Goal: Task Accomplishment & Management: Complete application form

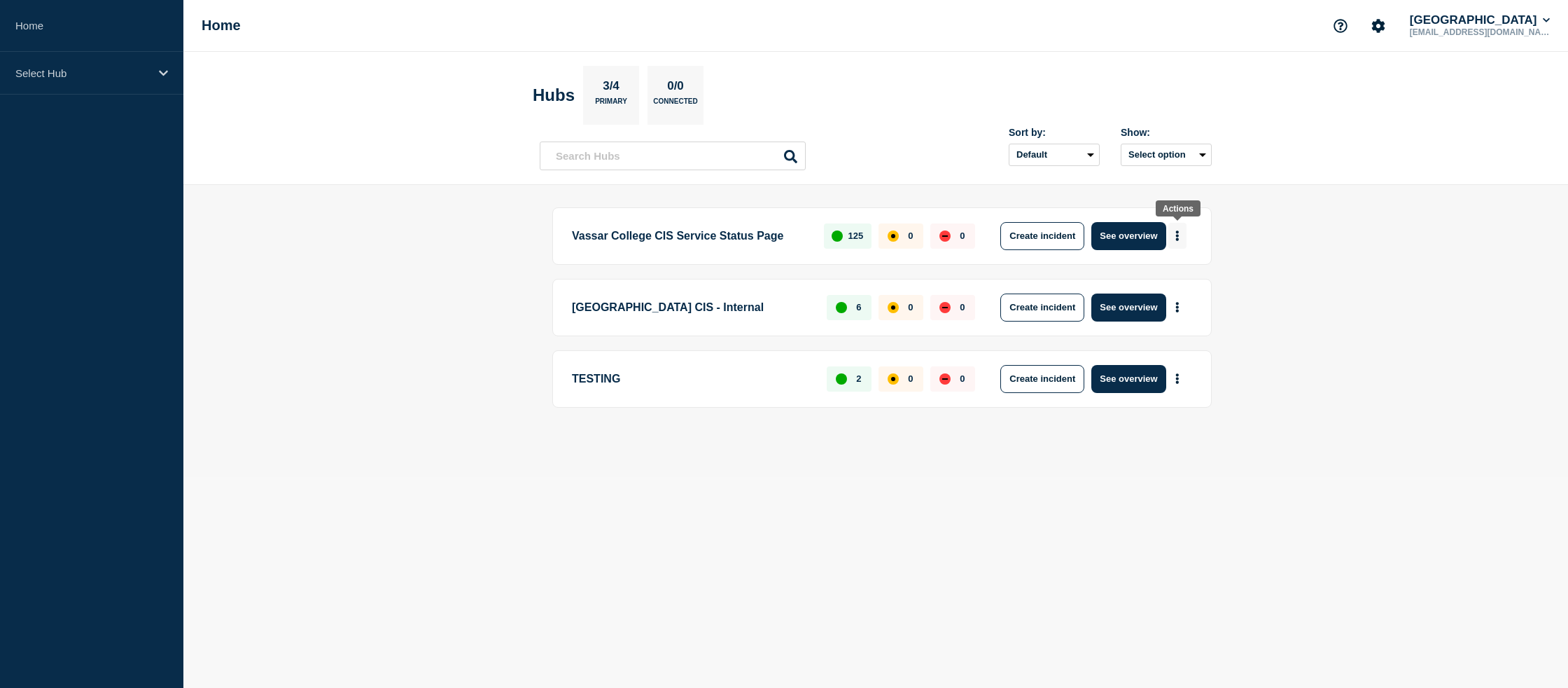
click at [1176, 236] on icon "More actions" at bounding box center [1178, 236] width 3 height 11
click at [1208, 279] on button "Create maintenance" at bounding box center [1172, 279] width 94 height 12
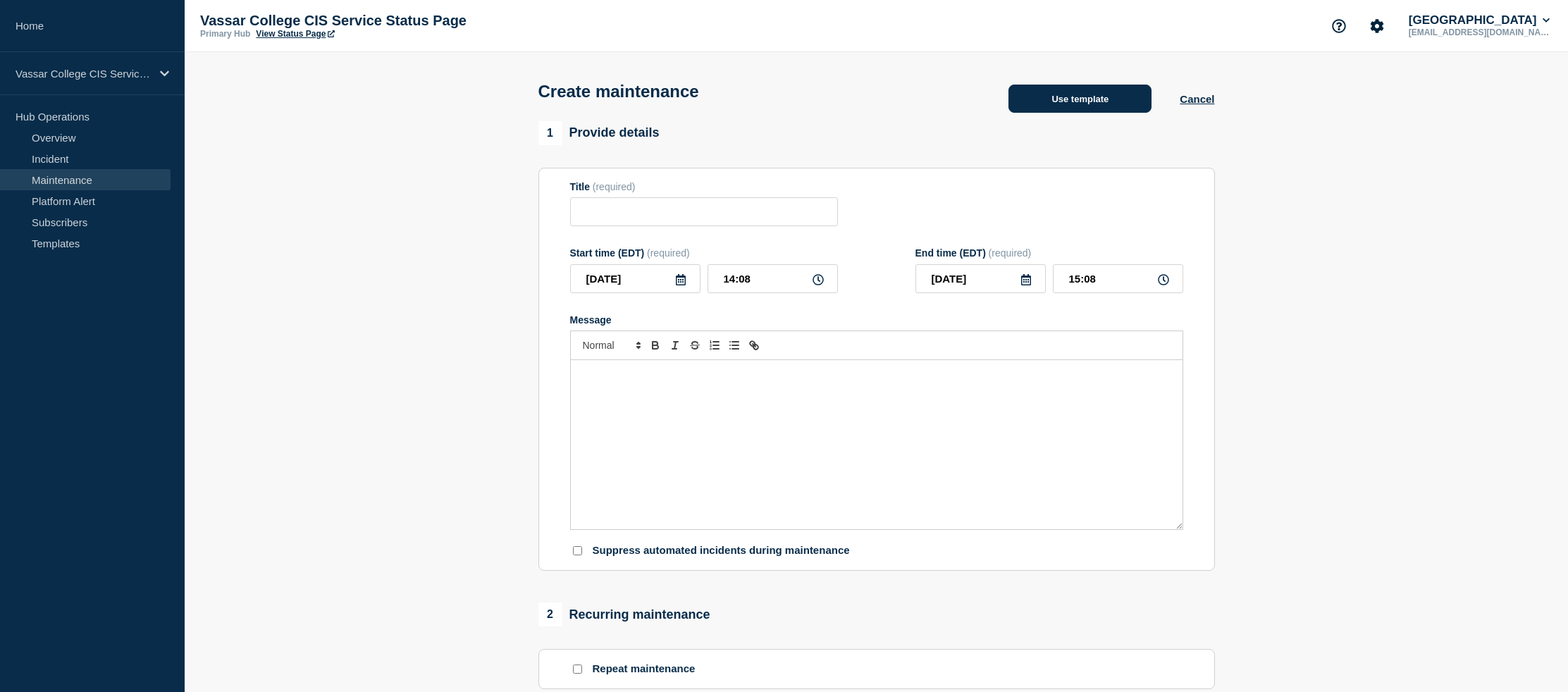
click at [1117, 110] on button "Use template" at bounding box center [1080, 98] width 143 height 28
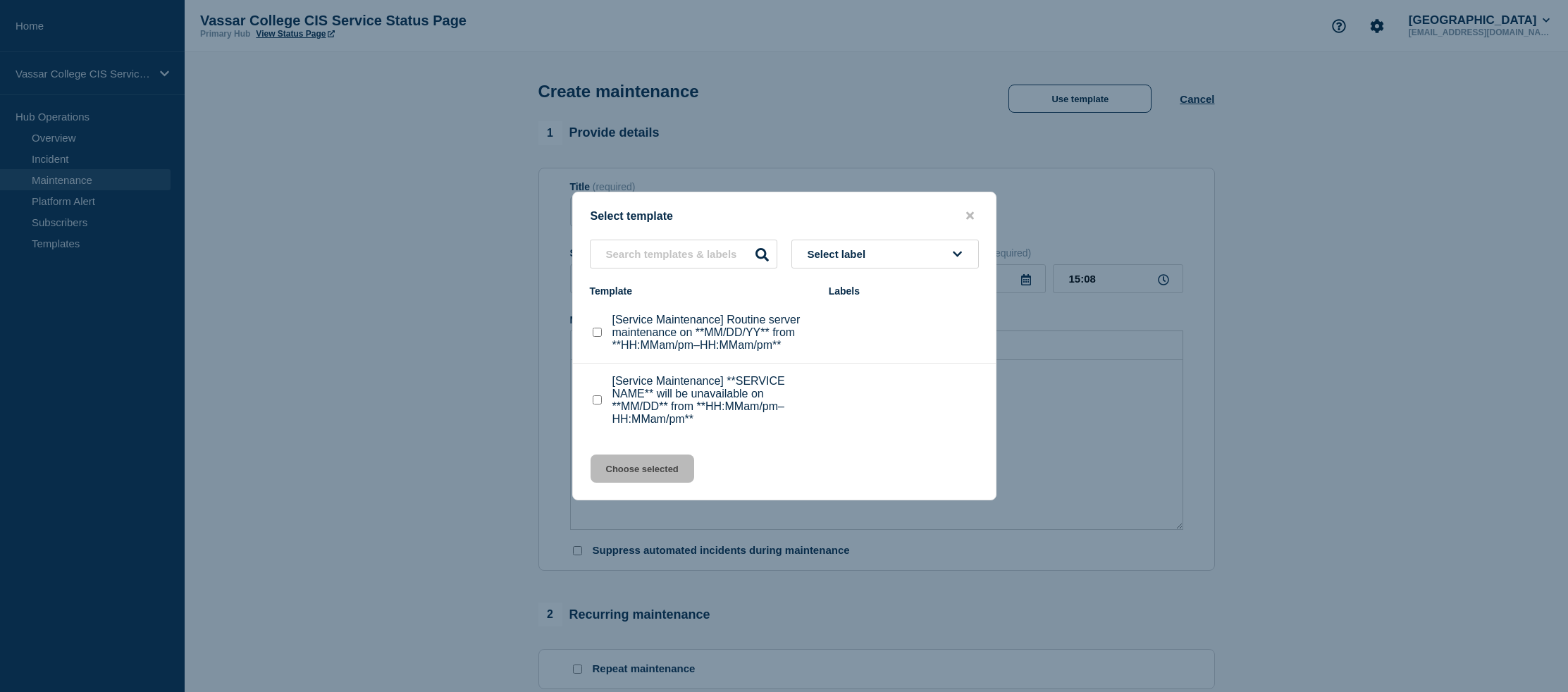
click at [671, 410] on p "[Service Maintenance] **SERVICE NAME** will be unavailable on **MM/DD** from **…" at bounding box center [714, 400] width 202 height 51
click at [606, 409] on div "[Service Maintenance] **SERVICE NAME** will be unavailable on **MM/DD** from **…" at bounding box center [702, 400] width 225 height 51
click at [600, 404] on checkbox"] "[Service Maintenance] **SERVICE NAME** will be unavailable on **MM/DD** from **…" at bounding box center [597, 400] width 9 height 9
checkbox checkbox"] "true"
click at [682, 482] on button "Choose selected" at bounding box center [642, 468] width 103 height 28
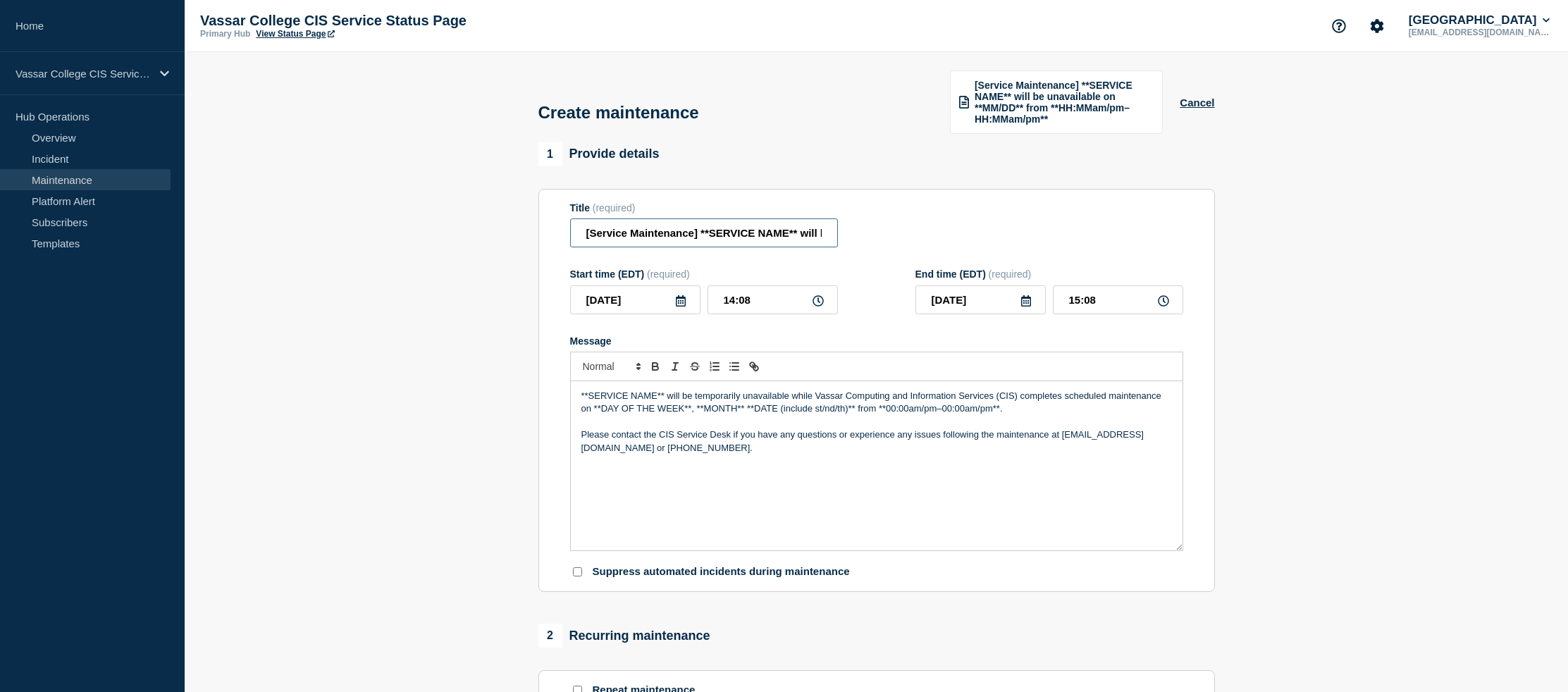
click at [706, 243] on input "[Service Maintenance] **SERVICE NAME** will be unavailable on **MM/DD** from **…" at bounding box center [704, 232] width 268 height 29
drag, startPoint x: 697, startPoint y: 243, endPoint x: 794, endPoint y: 240, distance: 97.0
click at [794, 240] on input "[Service Maintenance] **SERVICE NAME** will be unavailable on **MM/DD** from **…" at bounding box center [704, 232] width 268 height 29
drag, startPoint x: 803, startPoint y: 243, endPoint x: 902, endPoint y: 237, distance: 99.2
click at [904, 237] on div "Title (required) [Service Maintenance] DegreeWorks will be unavailable on **MM/…" at bounding box center [876, 225] width 613 height 46
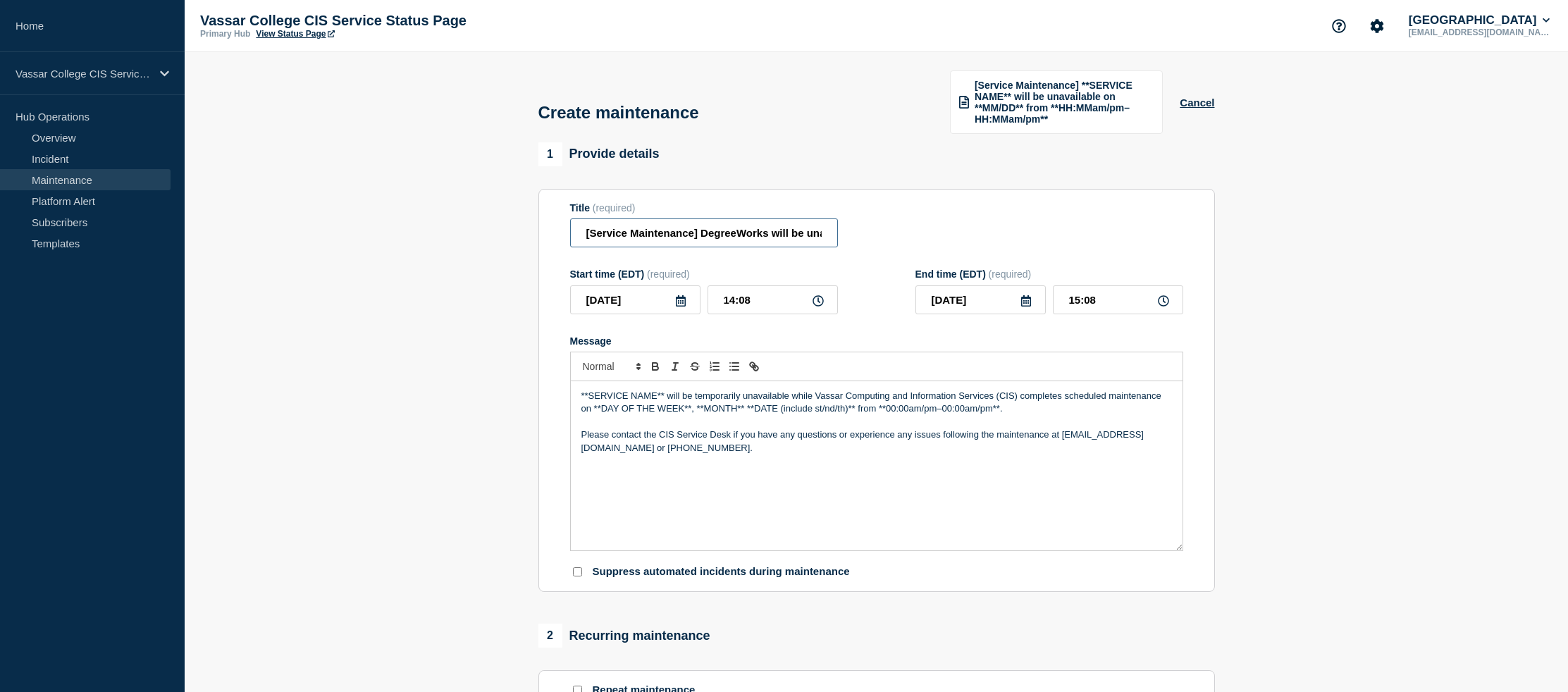
click at [811, 245] on input "[Service Maintenance] DegreeWorks will be unavailable on **MM/DD** from **HH:MM…" at bounding box center [704, 232] width 268 height 29
drag, startPoint x: 804, startPoint y: 245, endPoint x: 876, endPoint y: 243, distance: 72.0
click at [879, 242] on div "Title (required) [Service Maintenance] DegreeWorks will be unavailable on **MM/…" at bounding box center [876, 225] width 613 height 46
click at [823, 245] on input "[Service Maintenance] DegreeWorks will be unavailable on **MM/DD** from **HH:MM…" at bounding box center [704, 232] width 268 height 29
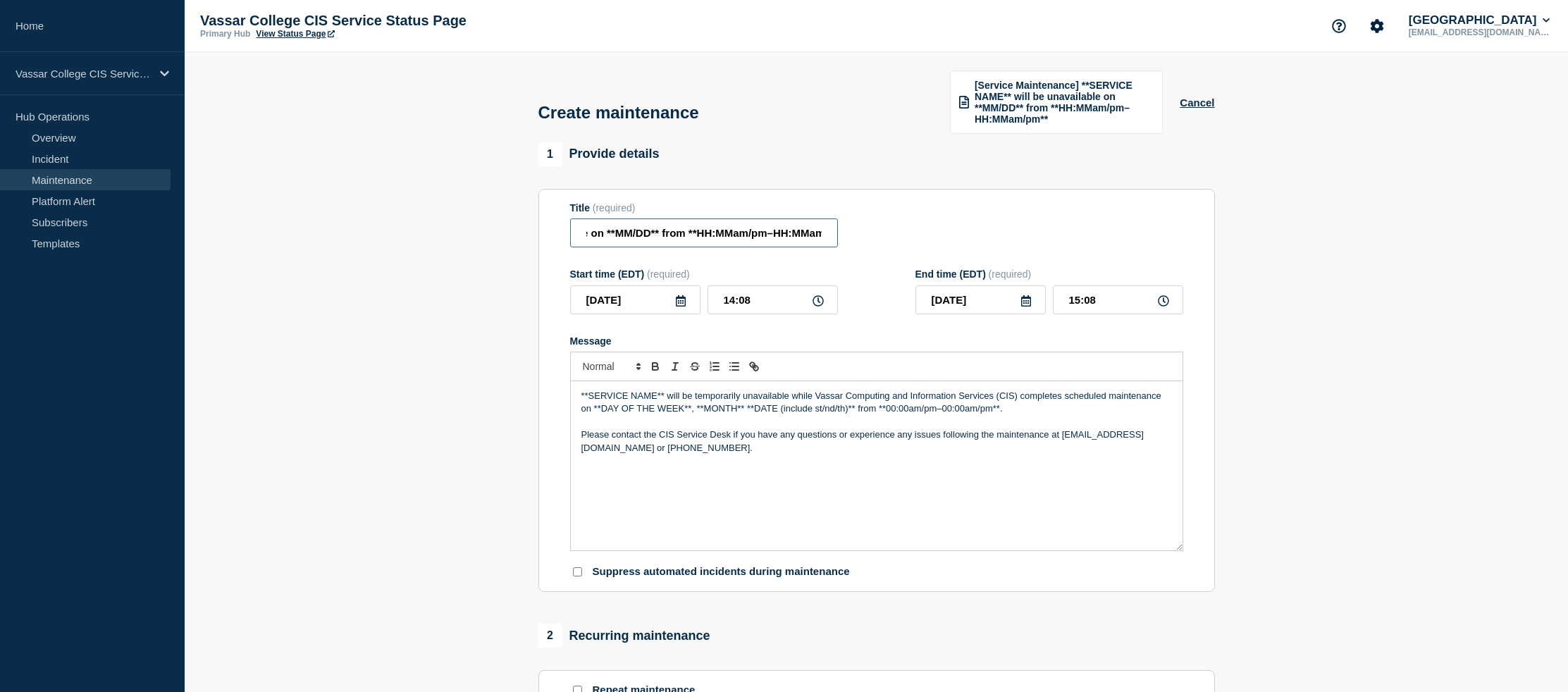
drag, startPoint x: 828, startPoint y: 245, endPoint x: 588, endPoint y: 245, distance: 240.0
click at [588, 245] on input "[Service Maintenance] DegreeWorks will be unavailable on **MM/DD** from **HH:MM…" at bounding box center [704, 232] width 268 height 29
click at [672, 238] on input "[Service Maintenance] DegreeWorks will be unavailable on **MM/DD** from **HH:MM…" at bounding box center [704, 232] width 268 height 29
drag, startPoint x: 693, startPoint y: 242, endPoint x: 630, endPoint y: 241, distance: 63.0
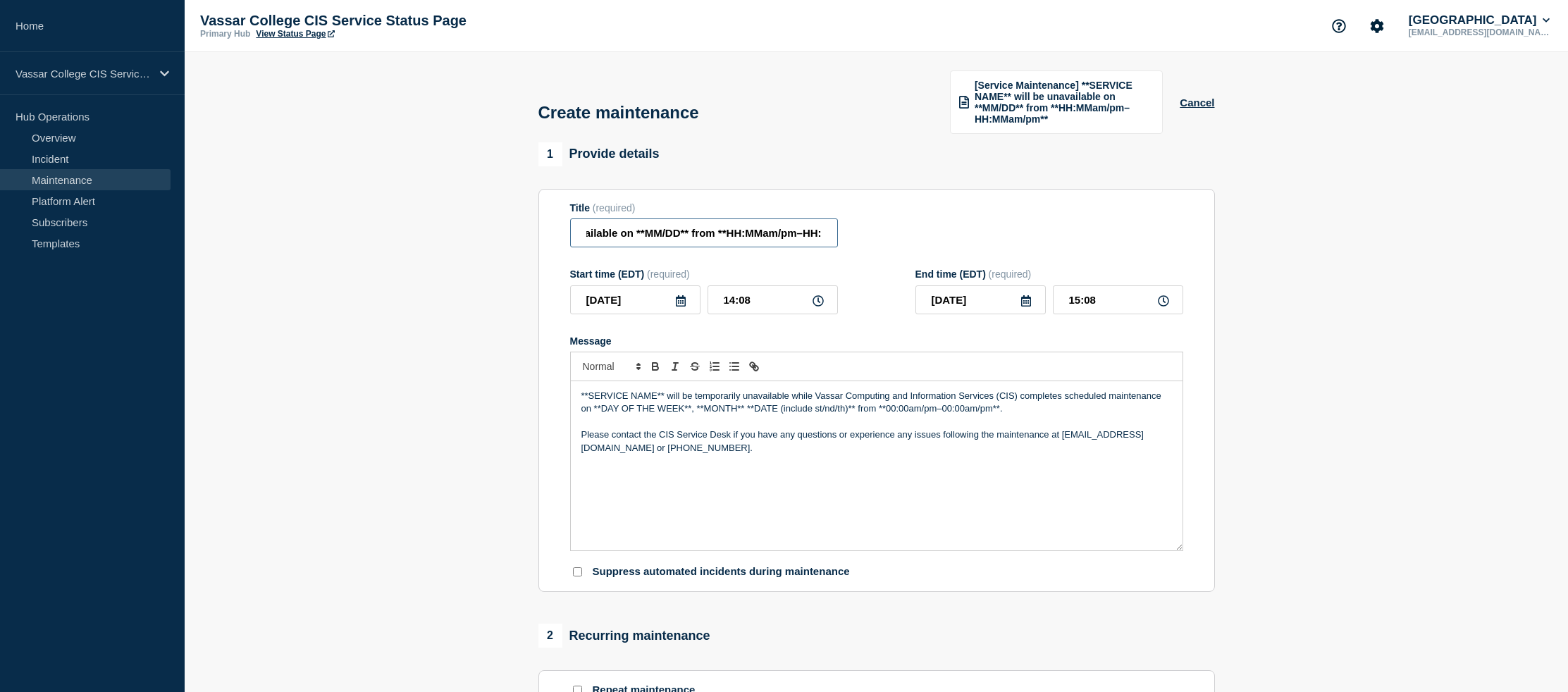
click at [630, 241] on input "[Service Maintenance] DegreeWorks will be unavailable on **MM/DD** from **HH:MM…" at bounding box center [704, 232] width 268 height 29
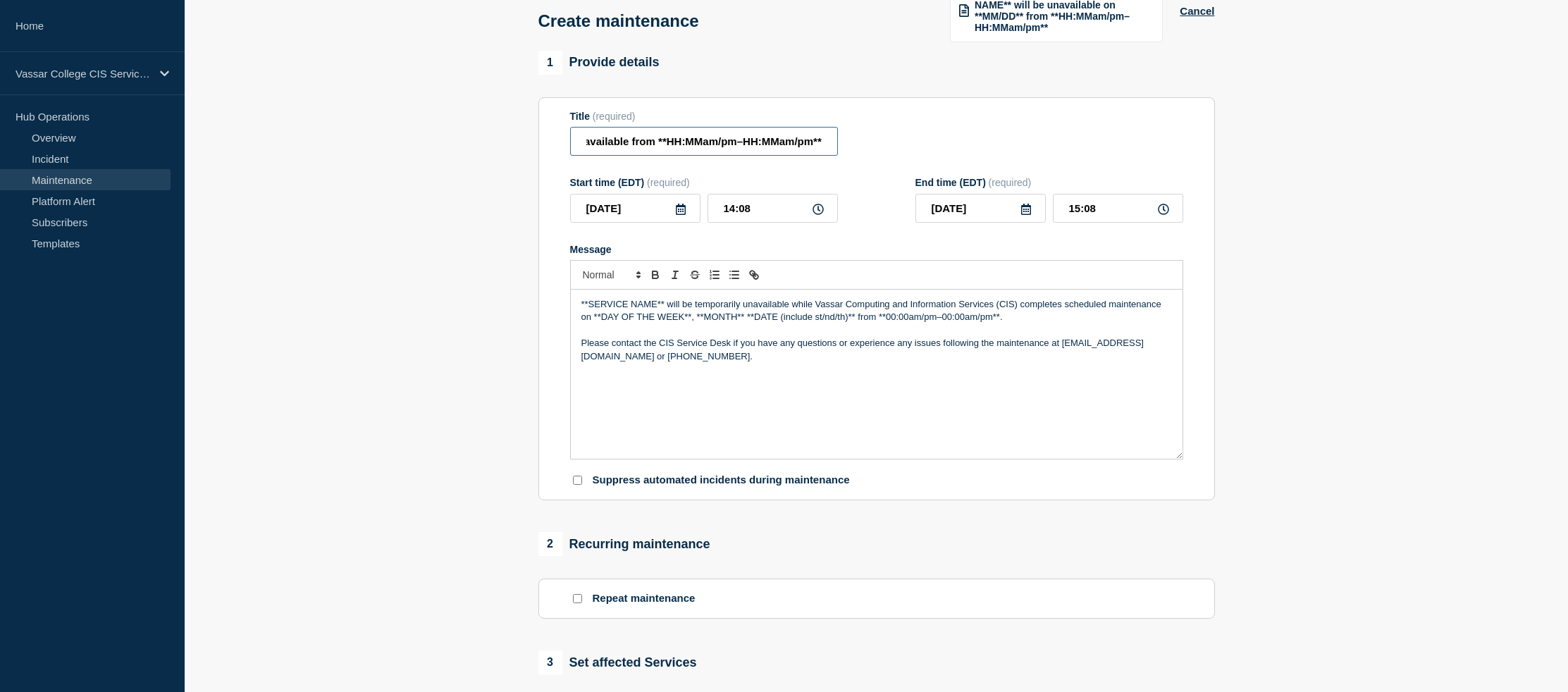
scroll to position [0, 0]
drag, startPoint x: 774, startPoint y: 150, endPoint x: 795, endPoint y: 151, distance: 21.0
click at [774, 150] on input "[Service Maintenance] DegreeWorks will be unavailable from **HH:MMam/pm–HH:MMam…" at bounding box center [704, 141] width 268 height 29
drag, startPoint x: 799, startPoint y: 151, endPoint x: 851, endPoint y: 150, distance: 52.0
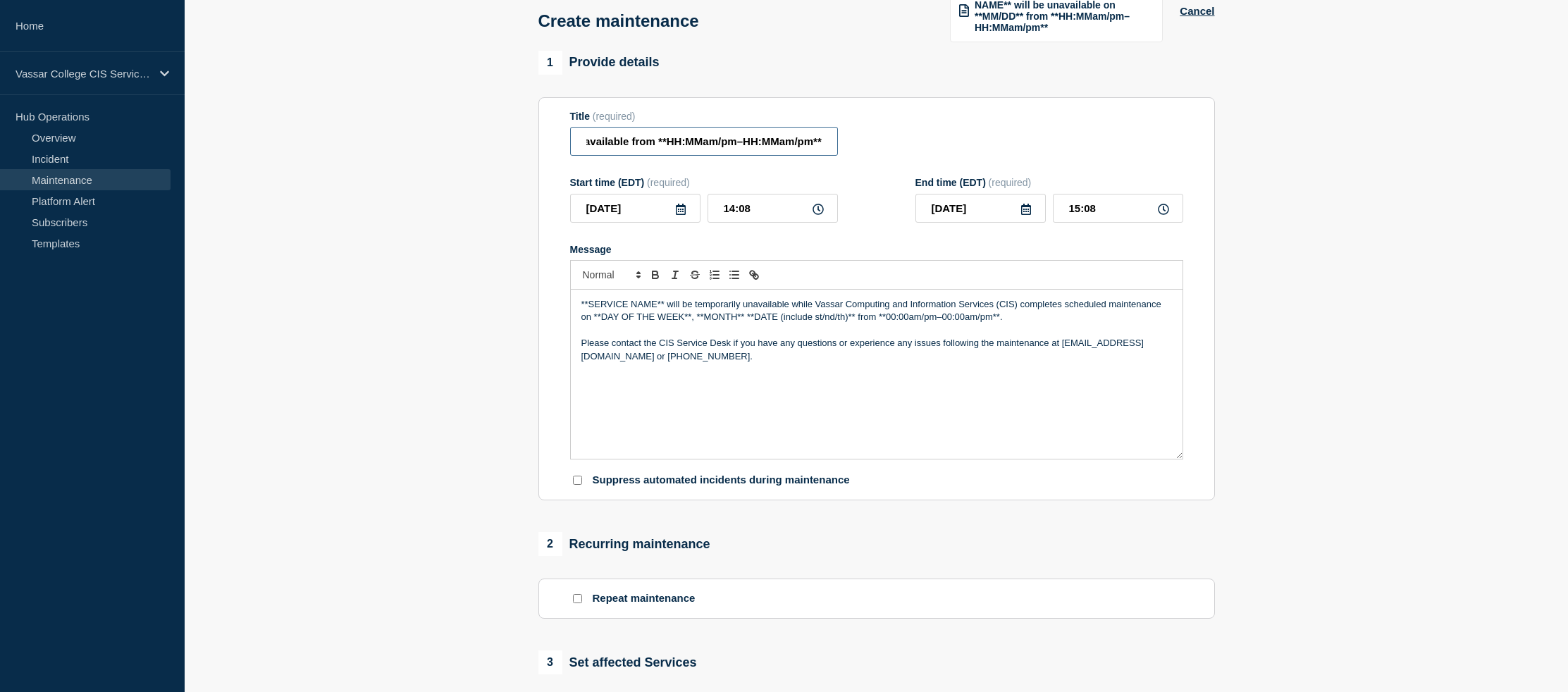
click at [857, 150] on div "Title (required) [Service Maintenance] DegreeWorks will be unavailable from **H…" at bounding box center [876, 134] width 613 height 46
click at [673, 155] on input "[Service Maintenance] DegreeWorks will be unavailable from **HH:MMam/pm–HH:MMam…" at bounding box center [704, 141] width 268 height 29
click at [626, 150] on input "[Service Maintenance] DegreeWorks will be unavailable from **HH:MMam/pm–HH:MMam…" at bounding box center [704, 141] width 268 height 29
click at [653, 151] on input "[Service Maintenance] DegreeWorks will be unavailable from **HH:MMam/pm–HH:MMam…" at bounding box center [704, 141] width 268 height 29
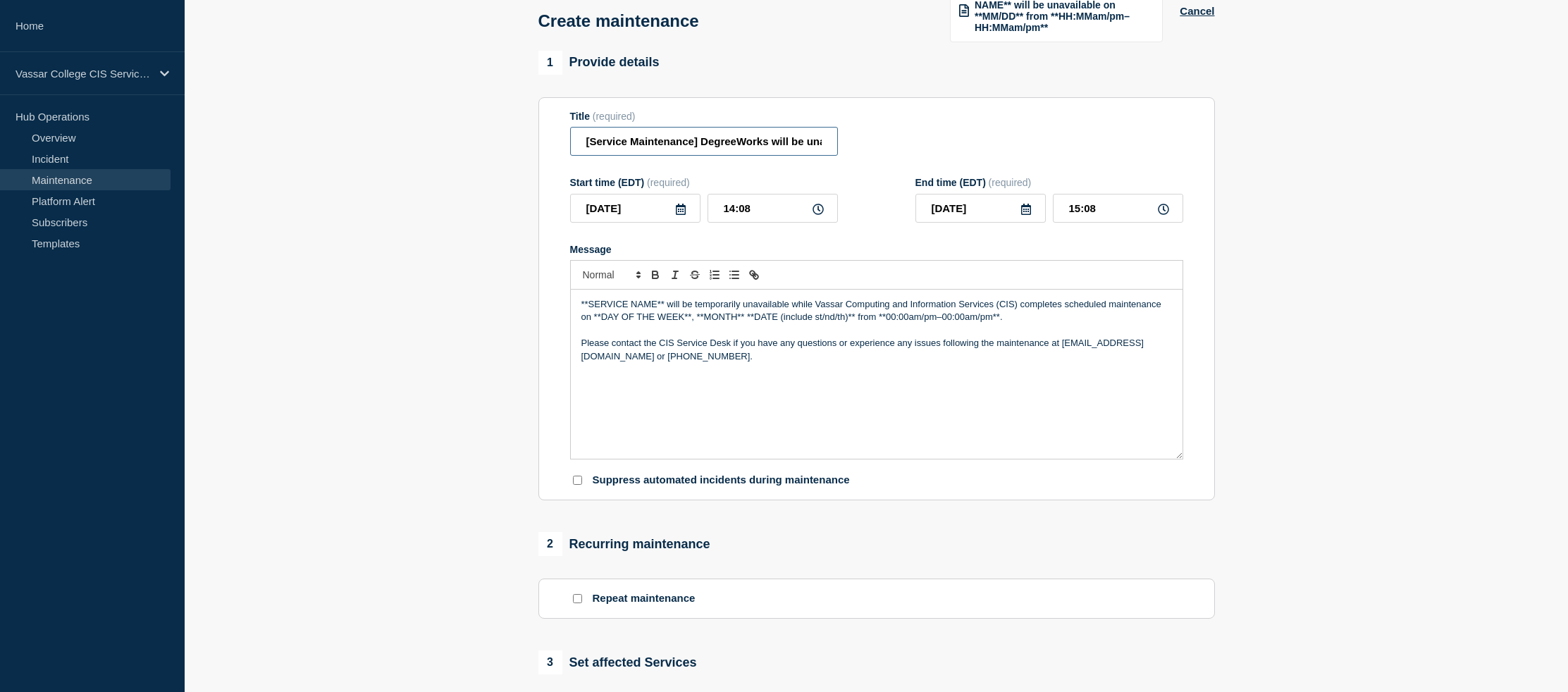
click at [779, 144] on input "[Service Maintenance] DegreeWorks will be unavailable from **HH:MMam/pm–HH:MMam…" at bounding box center [704, 141] width 268 height 29
drag, startPoint x: 785, startPoint y: 149, endPoint x: 885, endPoint y: 149, distance: 100.0
click at [885, 149] on div "Title (required) [Service Maintenance] DegreeWorks will be unavailable from **H…" at bounding box center [876, 134] width 613 height 46
click at [711, 151] on input "[Service Maintenance] DegreeWorks will be unavailable from **HH:MMam/pm–HH:MMam…" at bounding box center [704, 141] width 268 height 29
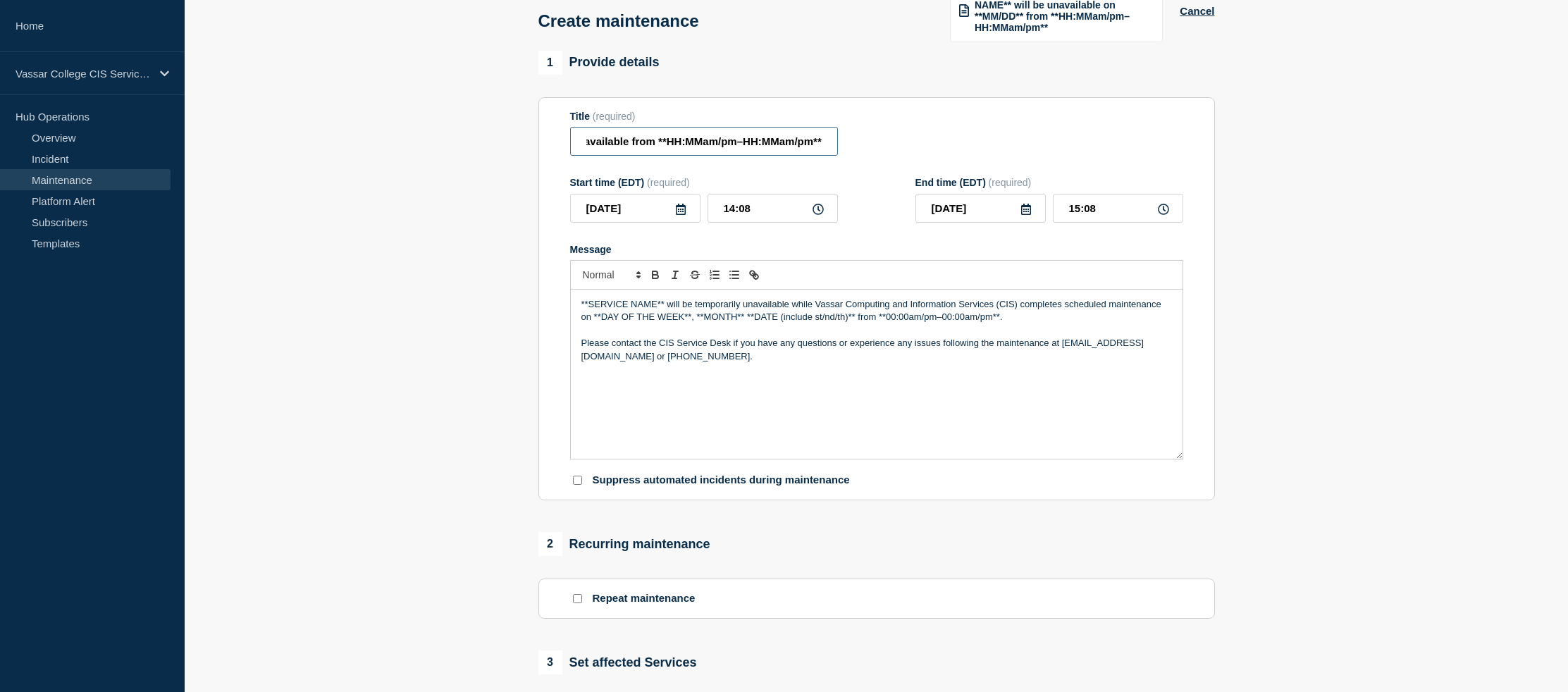
click at [730, 151] on input "[Service Maintenance] DegreeWorks will be unavailable from **HH:MMam/pm–HH:MMam…" at bounding box center [704, 141] width 268 height 29
drag, startPoint x: 733, startPoint y: 152, endPoint x: 651, endPoint y: 152, distance: 82.0
click at [651, 152] on input "[Service Maintenance] DegreeWorks will be unavailable from **HH:MMam/pm–HH:MMam…" at bounding box center [704, 141] width 268 height 29
type input "[Service Maintenance] DegreeWorks will be unavailable from [DATE]–[DATE]"
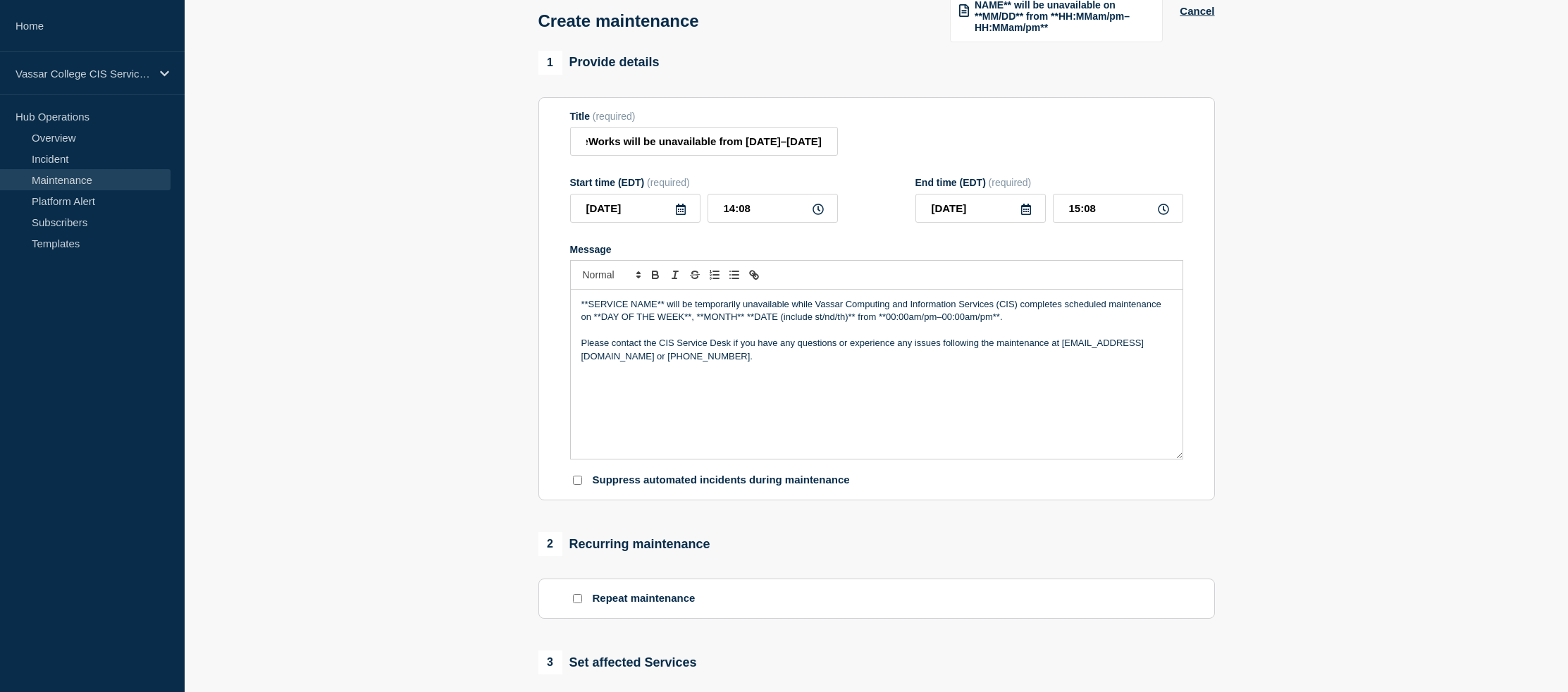
click at [681, 215] on icon at bounding box center [680, 209] width 11 height 11
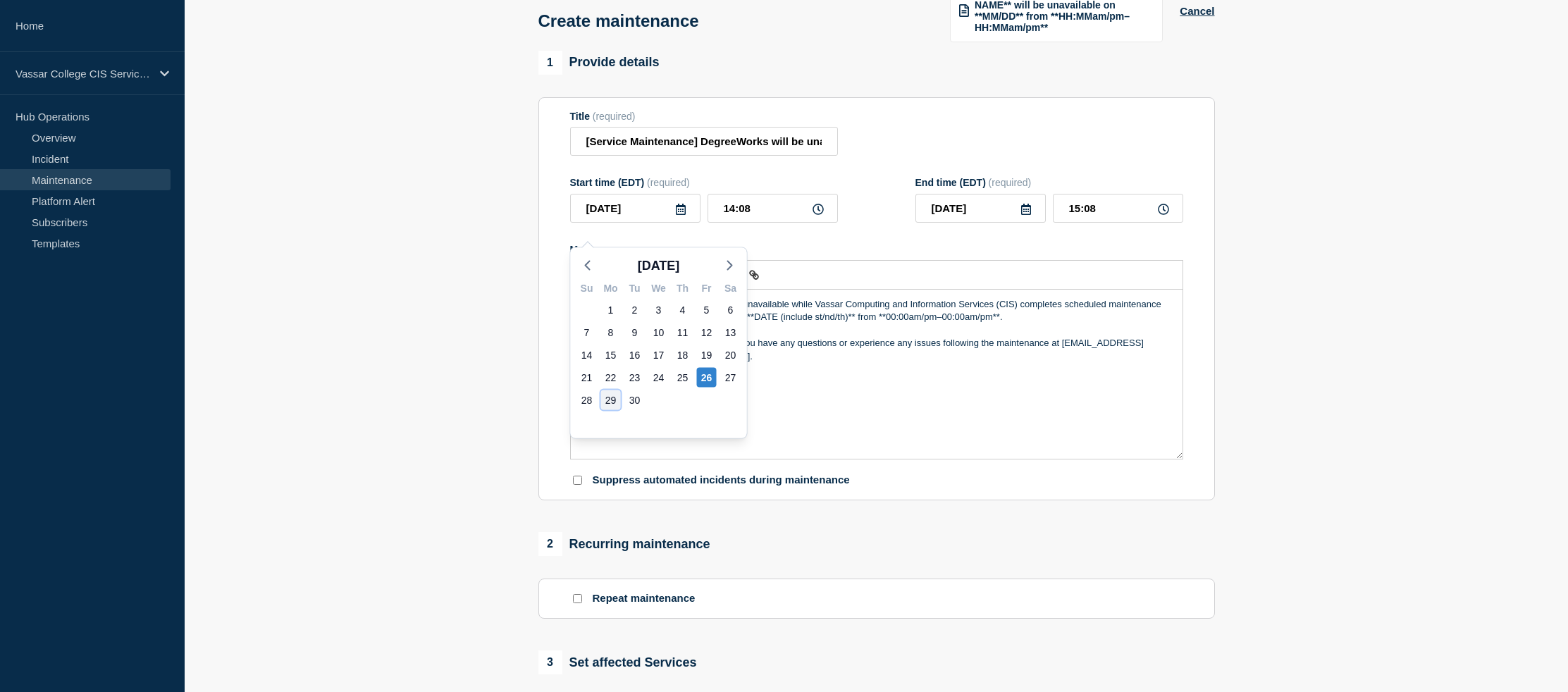
click at [613, 393] on div "29" at bounding box center [611, 400] width 20 height 20
type input "[DATE]"
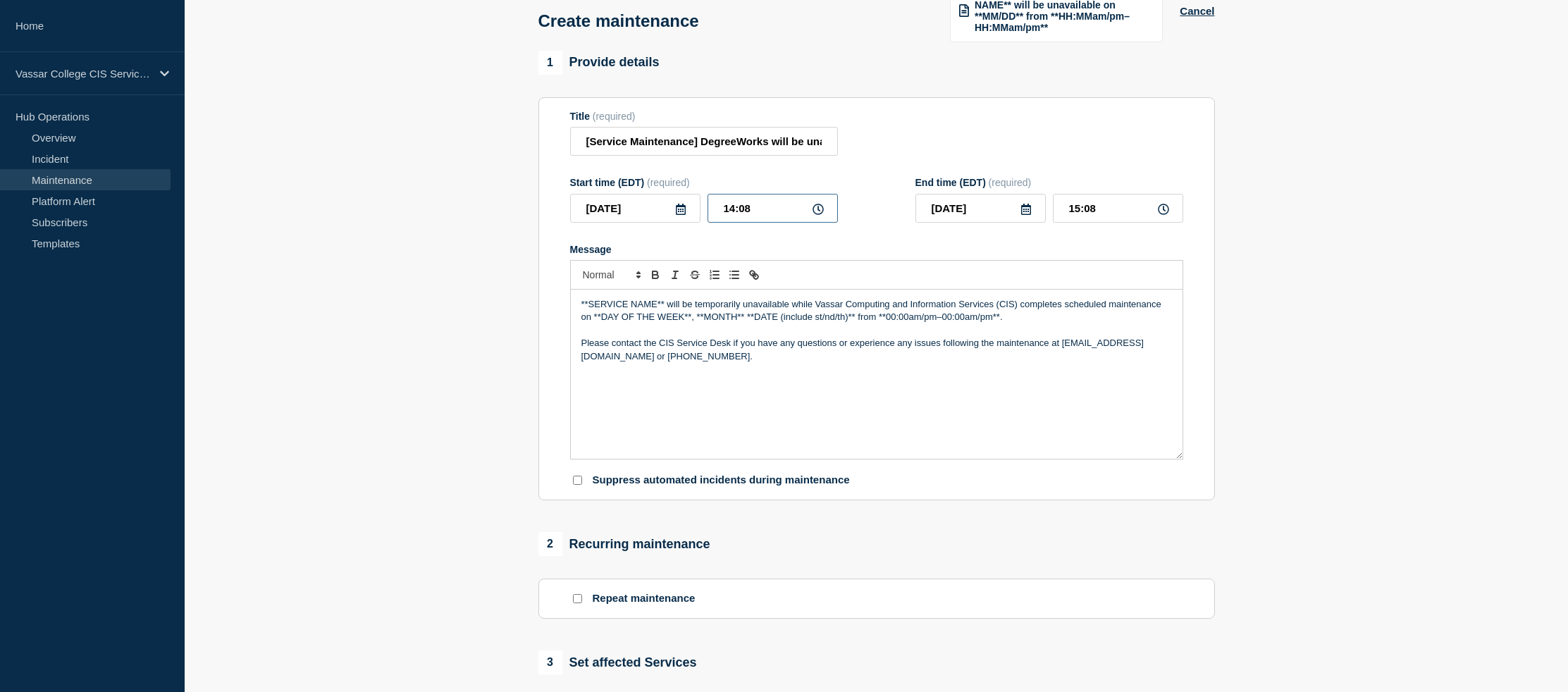
click at [781, 223] on input "14:08" at bounding box center [773, 208] width 131 height 29
drag, startPoint x: 767, startPoint y: 218, endPoint x: 702, endPoint y: 220, distance: 65.0
click at [702, 220] on div "[DATE] 14:08" at bounding box center [704, 208] width 268 height 29
type input "00:00"
type input "01:00"
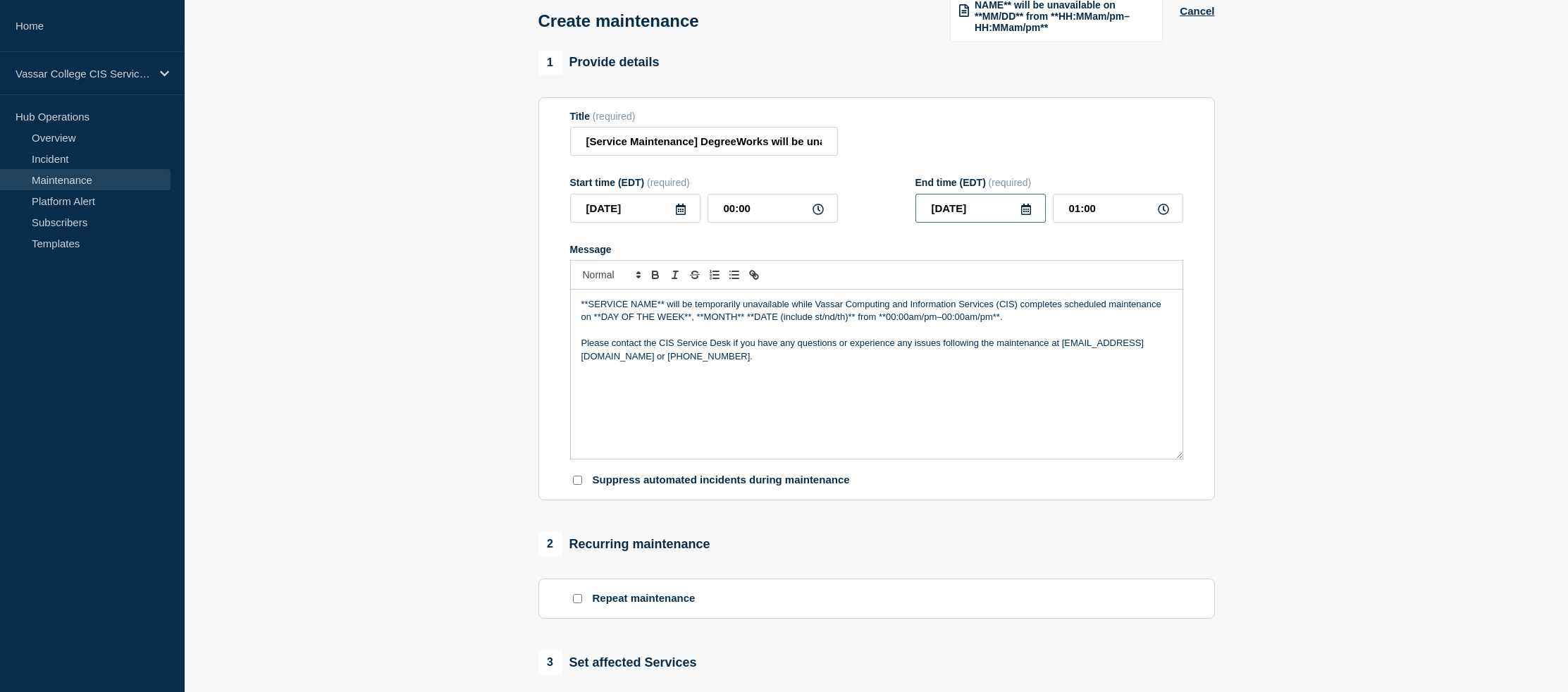
click at [1031, 223] on input "[DATE]" at bounding box center [981, 208] width 131 height 29
click at [1076, 269] on icon "button" at bounding box center [1075, 265] width 17 height 17
click at [1003, 314] on div "1" at bounding box center [1004, 310] width 20 height 20
type input "[DATE]"
drag, startPoint x: 1118, startPoint y: 221, endPoint x: 1055, endPoint y: 221, distance: 63.0
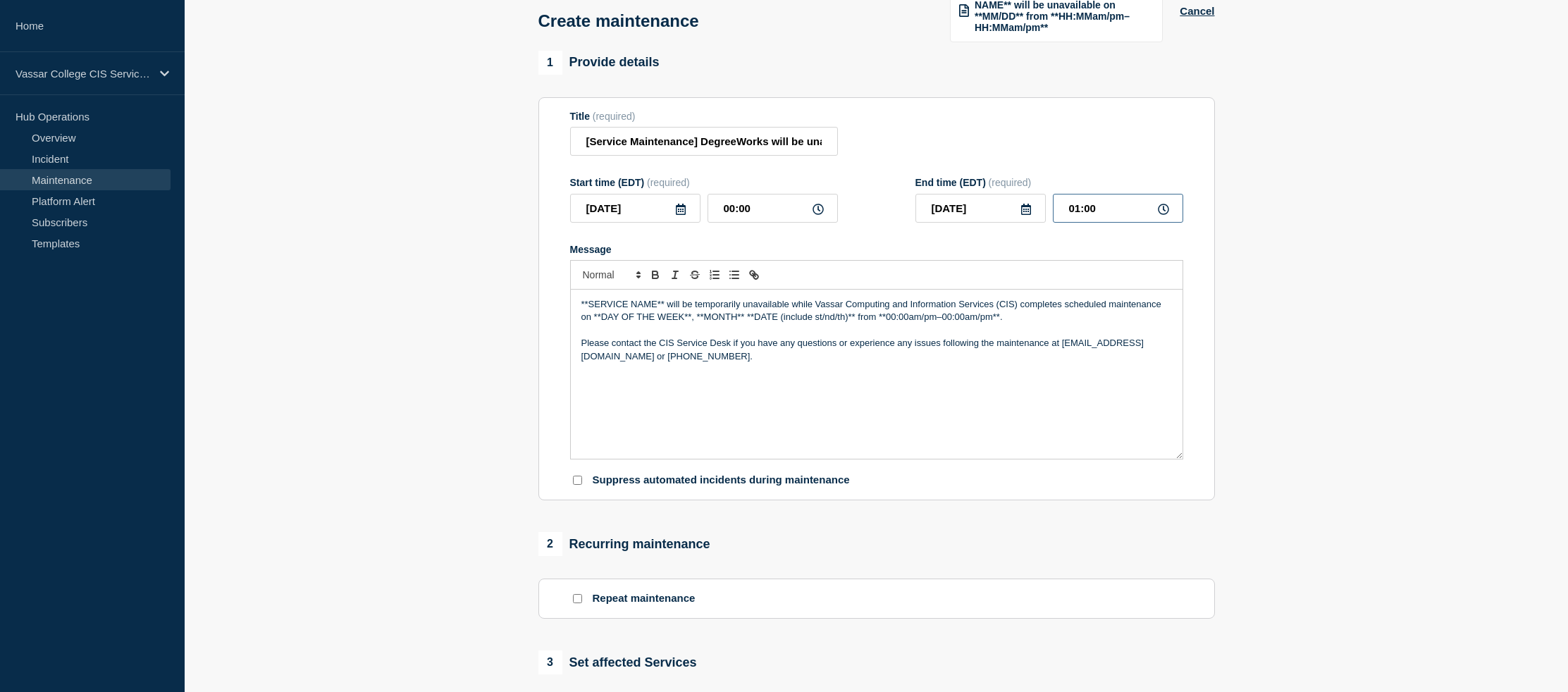
click at [1055, 221] on input "01:00" at bounding box center [1118, 208] width 131 height 29
type input "00:00"
click at [876, 255] on div "Message" at bounding box center [876, 249] width 613 height 11
click at [697, 152] on input "[Service Maintenance] DegreeWorks will be unavailable from [DATE]–[DATE]" at bounding box center [704, 141] width 268 height 29
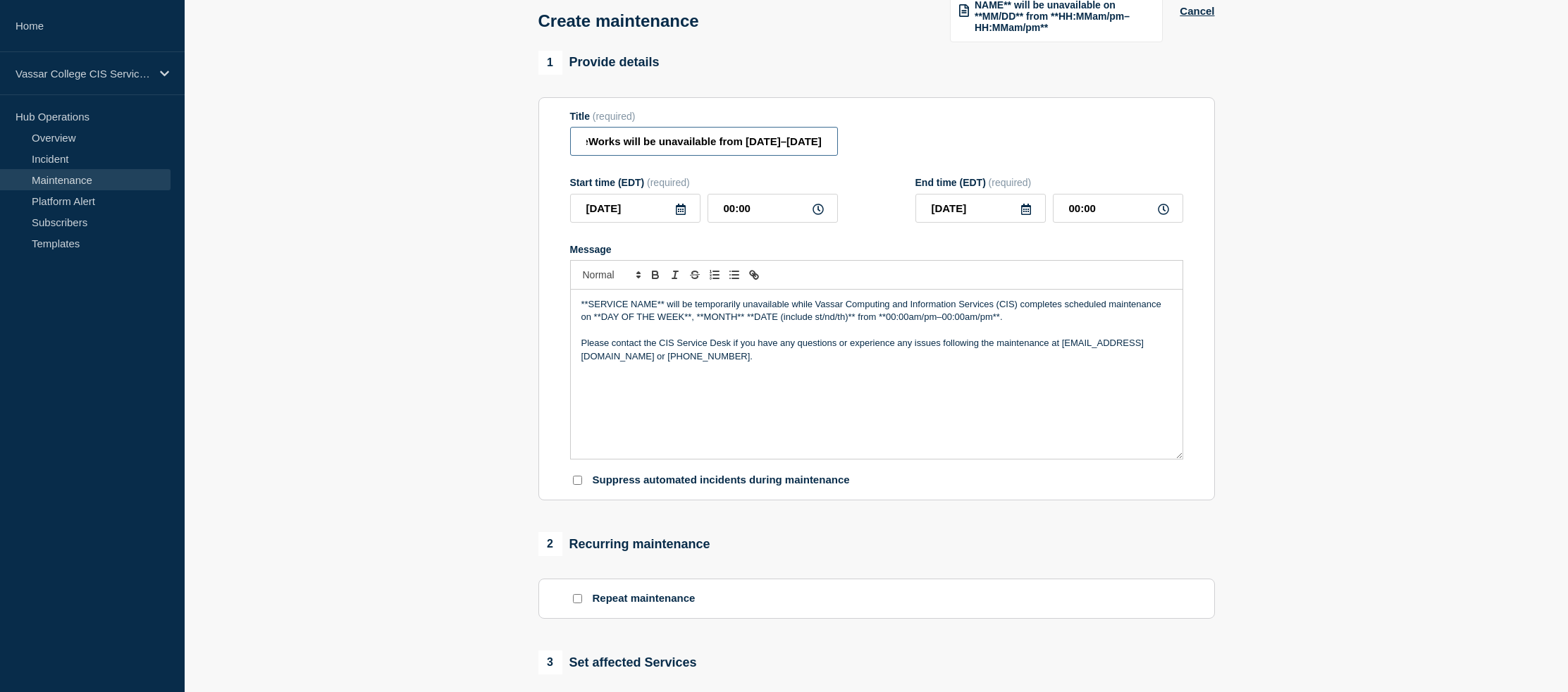
drag, startPoint x: 697, startPoint y: 152, endPoint x: 860, endPoint y: 147, distance: 163.1
click at [860, 147] on div "Title (required) [Service Maintenance] DegreeWorks will be unavailable from [DA…" at bounding box center [876, 134] width 613 height 46
click at [847, 153] on div "Title (required) [Service Maintenance] DegreeWorks will be unavailable from [DA…" at bounding box center [876, 134] width 613 height 46
drag, startPoint x: 797, startPoint y: 153, endPoint x: 902, endPoint y: 151, distance: 105.0
click at [902, 151] on div "Title (required) [Service Maintenance] DegreeWorks will be unavailable from [DA…" at bounding box center [876, 134] width 613 height 46
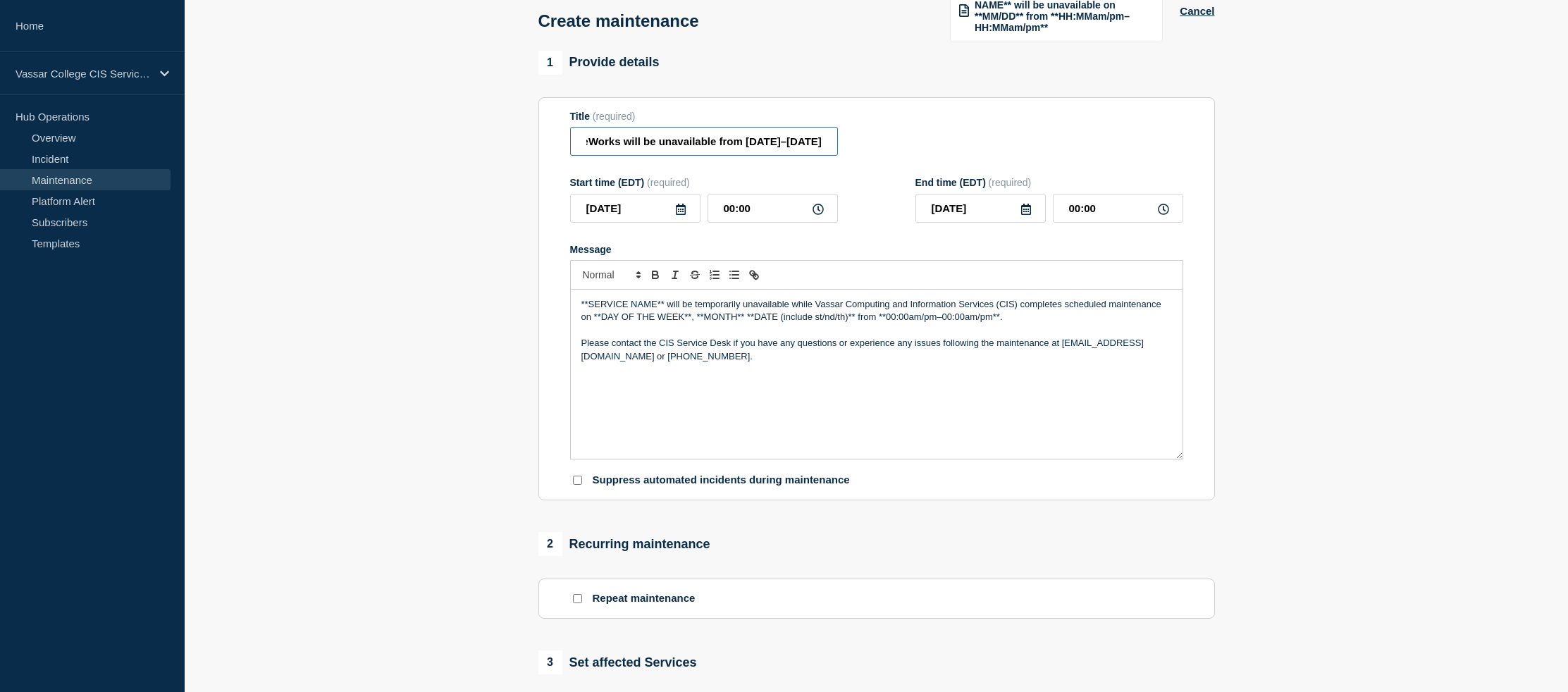
click at [834, 152] on input "[Service Maintenance] DegreeWorks will be unavailable from [DATE]–[DATE]" at bounding box center [704, 141] width 268 height 29
type input "[Service Maintenance] DegreeWorks will be unavailable from [DATE]–[DATE] due to…"
drag, startPoint x: 665, startPoint y: 323, endPoint x: 551, endPoint y: 320, distance: 114.0
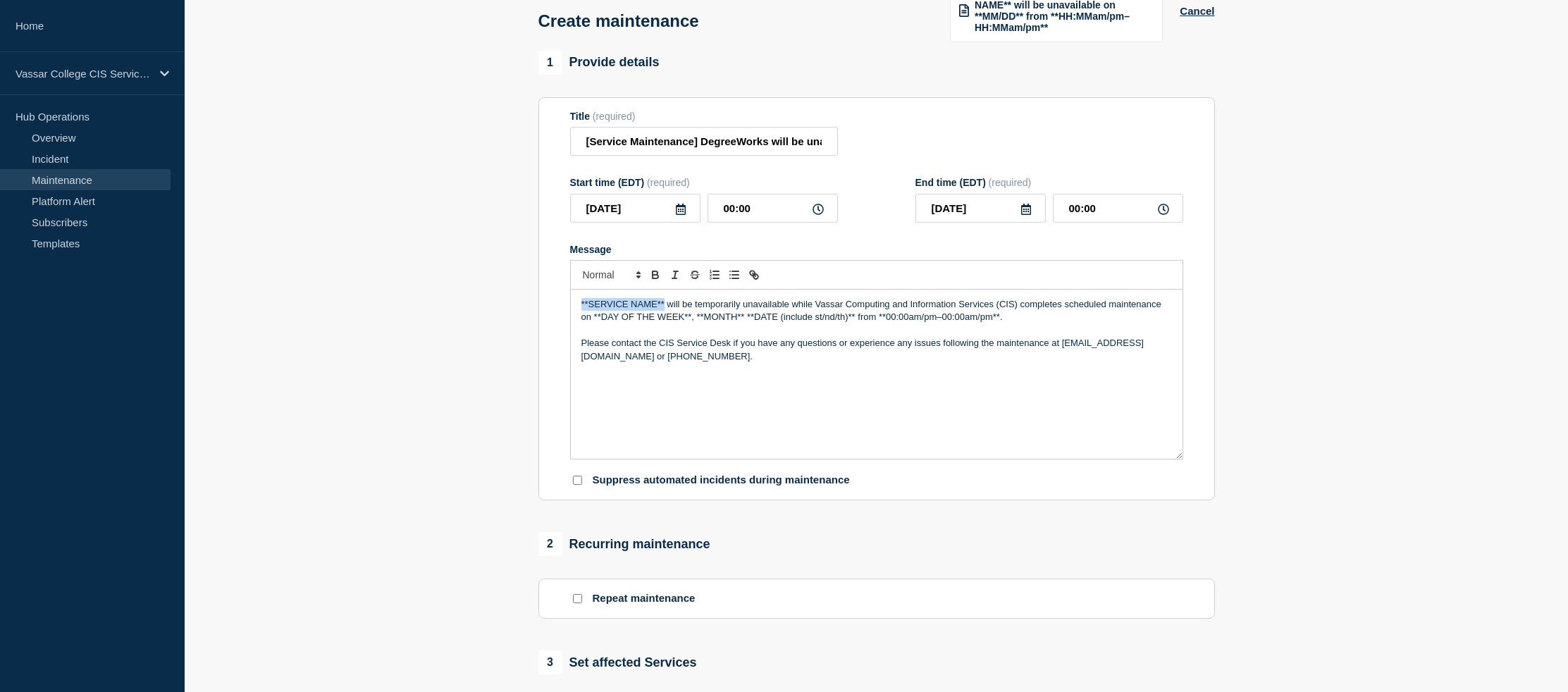
click at [551, 320] on section "Title (required) [Service Maintenance] DegreeWorks will be unavailable from [DA…" at bounding box center [876, 299] width 676 height 403
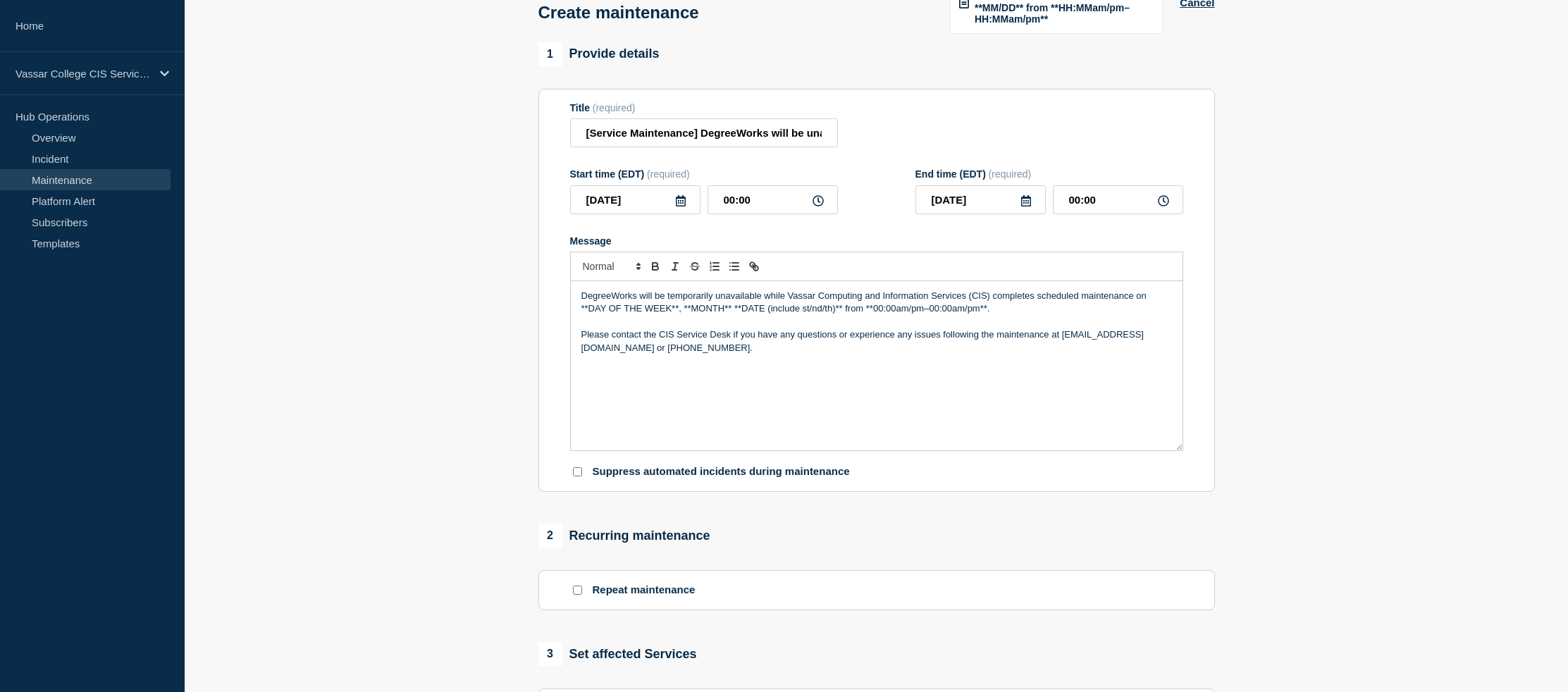
scroll to position [104, 0]
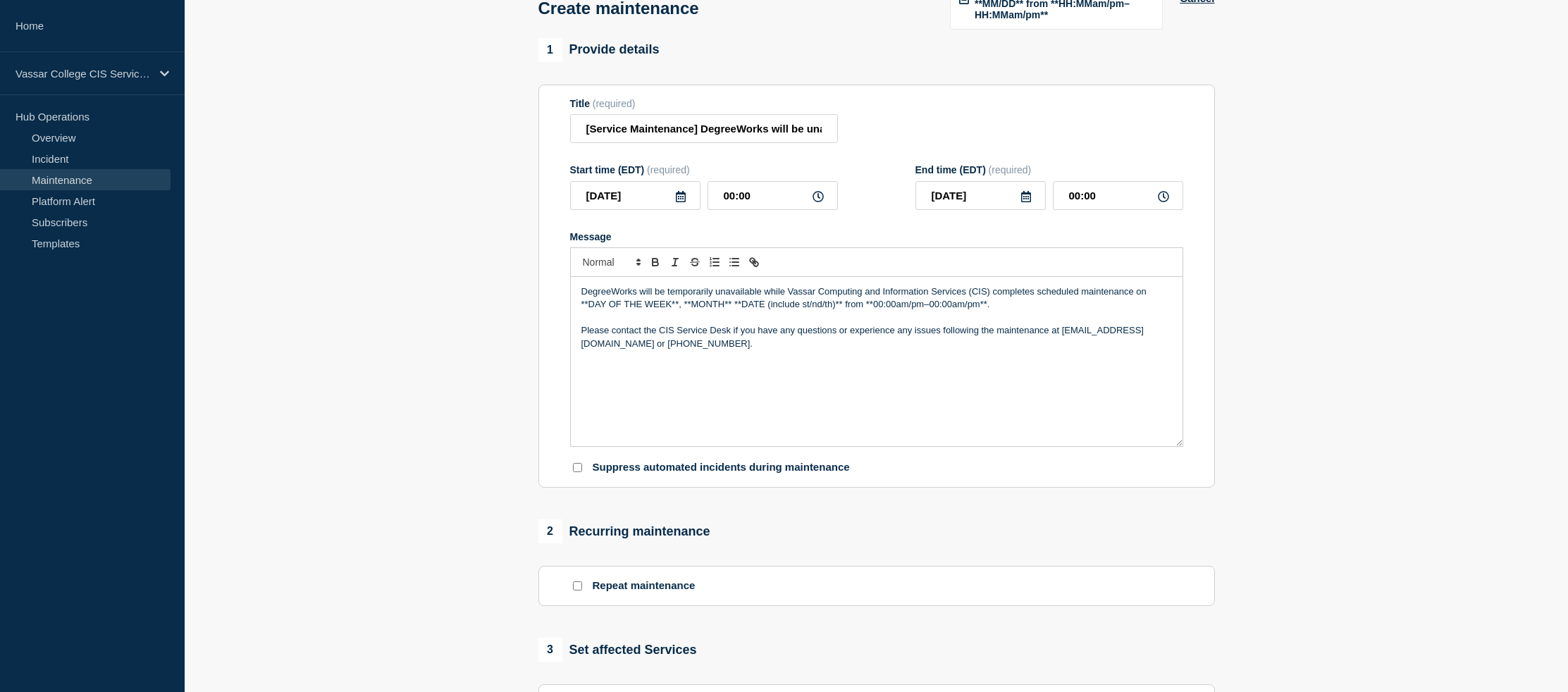
click at [706, 311] on p "DegreeWorks will be temporarily unavailable while Vassar Computing and Informat…" at bounding box center [876, 299] width 591 height 26
click at [871, 311] on p "DegreeWorks will be temporarily unavailable while Vassar Computing and Informat…" at bounding box center [876, 299] width 591 height 26
click at [583, 311] on p "DegreeWorks will be temporarily unavailable while Vassar Computing and Informat…" at bounding box center [876, 299] width 591 height 26
click at [1137, 311] on p "DegreeWorks will be temporarily unavailable while Vassar Computing and Informat…" at bounding box center [876, 299] width 591 height 26
drag, startPoint x: 595, startPoint y: 324, endPoint x: 689, endPoint y: 322, distance: 94.0
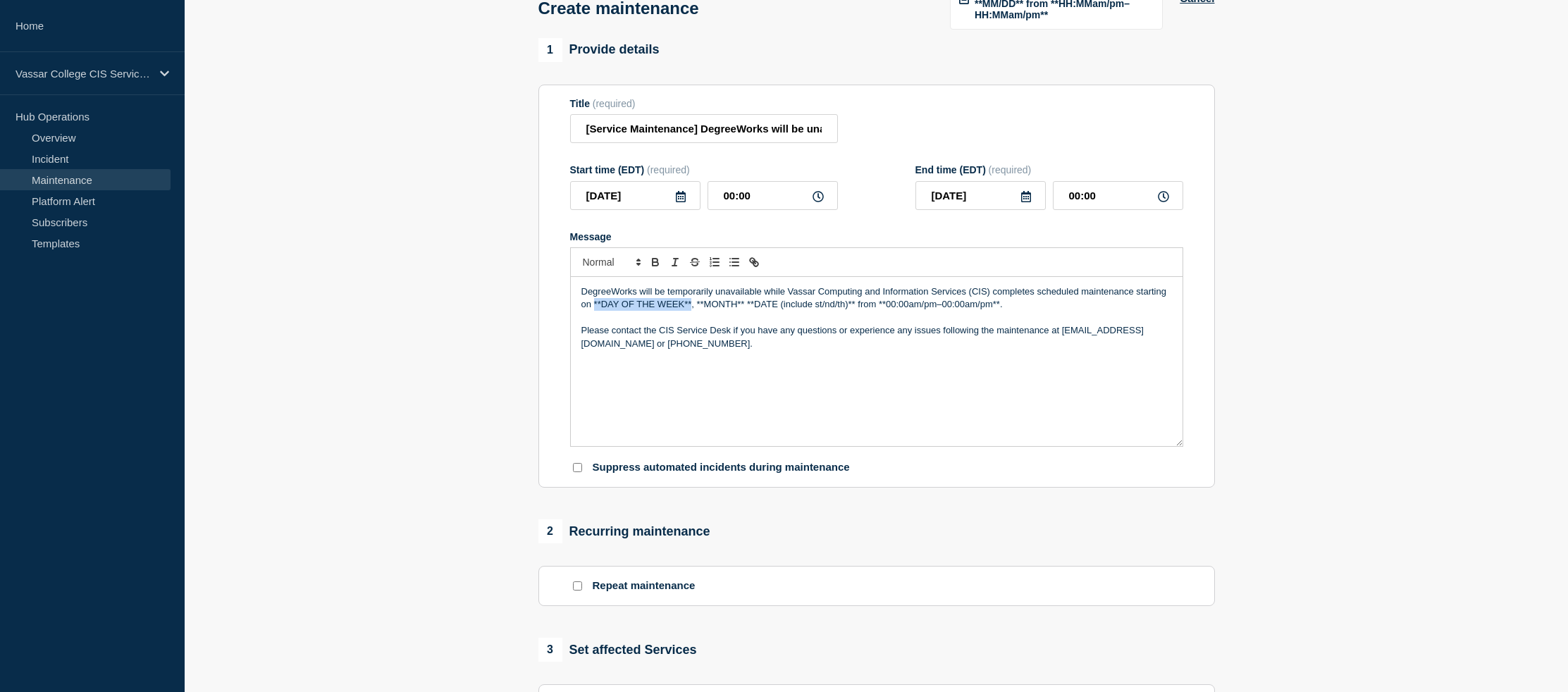
click at [690, 311] on p "DegreeWorks will be temporarily unavailable while Vassar Computing and Informat…" at bounding box center [876, 299] width 591 height 26
drag, startPoint x: 631, startPoint y: 324, endPoint x: 679, endPoint y: 323, distance: 48.0
click at [679, 311] on p "DegreeWorks will be temporarily unavailable while Vassar Computing and Informat…" at bounding box center [876, 299] width 591 height 26
drag, startPoint x: 786, startPoint y: 324, endPoint x: 677, endPoint y: 324, distance: 109.0
click at [677, 311] on p "DegreeWorks will be temporarily unavailable while Vassar Computing and Informat…" at bounding box center [876, 299] width 591 height 26
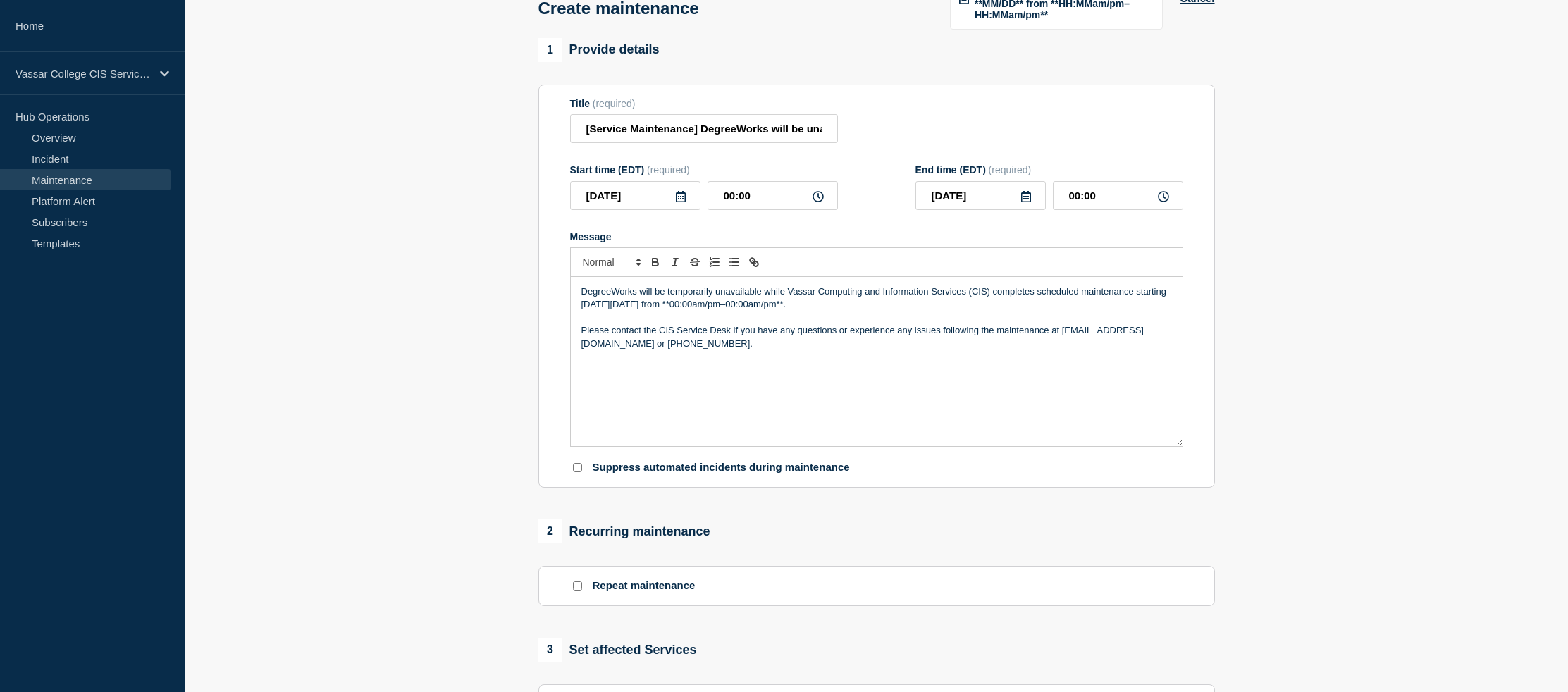
drag, startPoint x: 702, startPoint y: 325, endPoint x: 839, endPoint y: 324, distance: 137.0
click at [838, 311] on p "DegreeWorks will be temporarily unavailable while Vassar Computing and Informat…" at bounding box center [876, 299] width 591 height 26
click at [792, 311] on p "DegreeWorks will be temporarily unavailable while Vassar Computing and Informat…" at bounding box center [876, 299] width 591 height 26
drag, startPoint x: 586, startPoint y: 137, endPoint x: 680, endPoint y: 133, distance: 94.1
click at [678, 133] on input "[Service Maintenance] DegreeWorks will be unavailable from [DATE]–[DATE] due to…" at bounding box center [704, 128] width 268 height 29
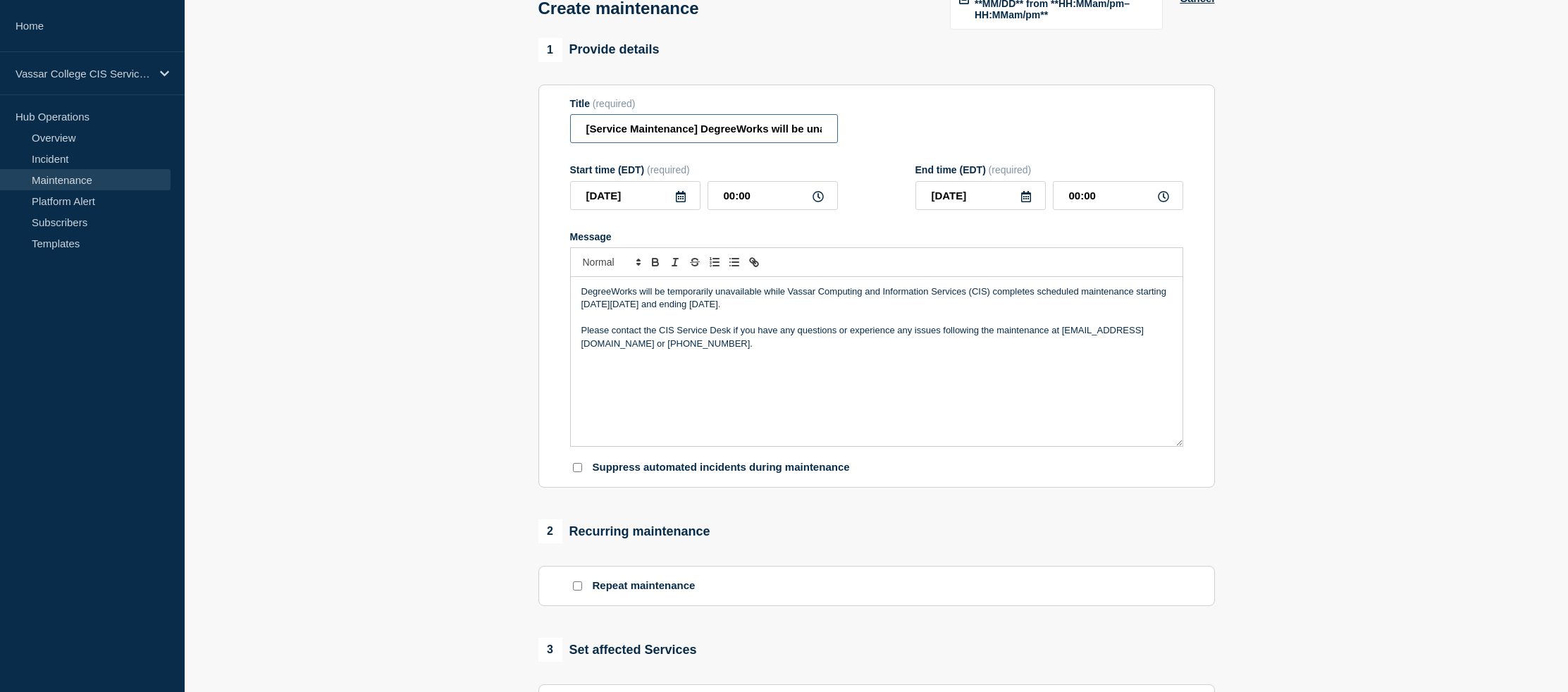
click at [691, 134] on input "[Service Maintenance] DegreeWorks will be unavailable from [DATE]–[DATE] due to…" at bounding box center [704, 128] width 268 height 29
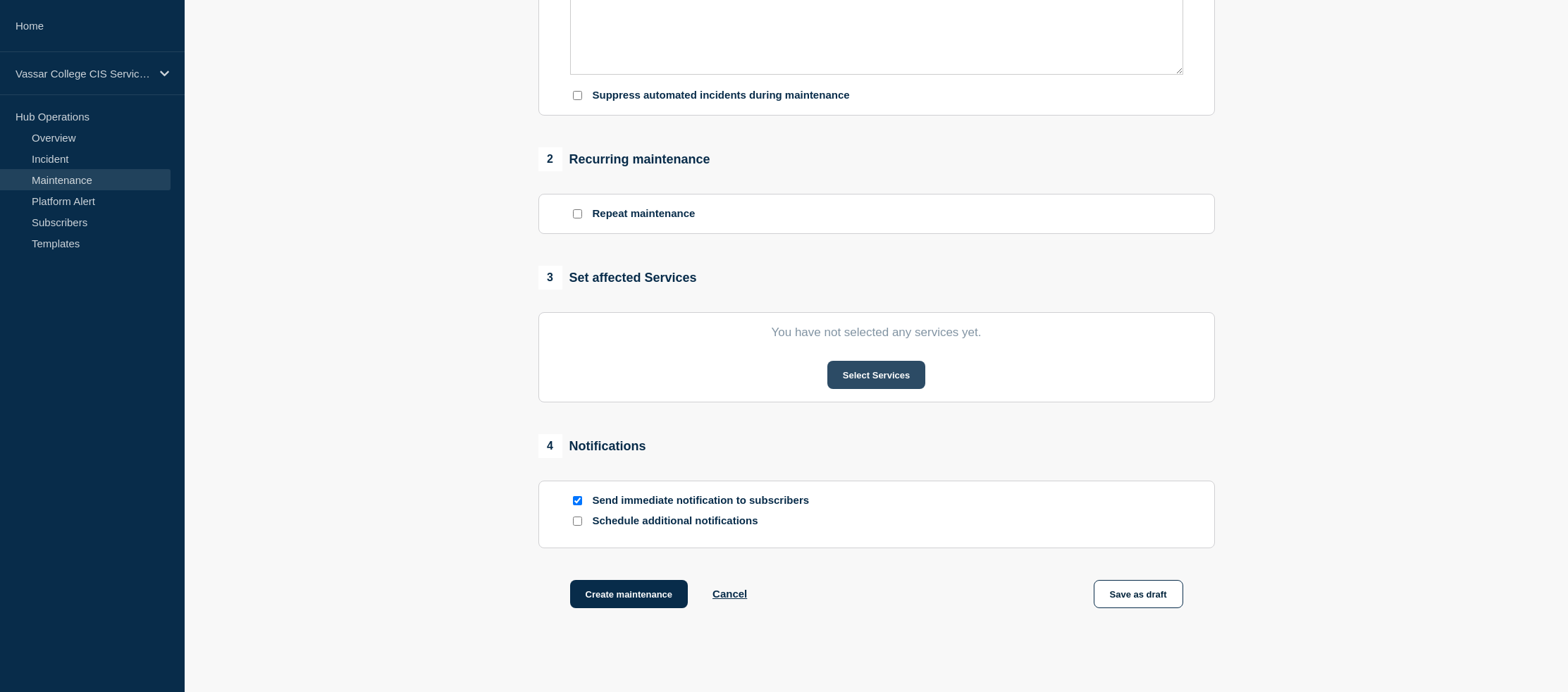
scroll to position [0, 0]
click at [885, 389] on button "Select Services" at bounding box center [876, 374] width 98 height 28
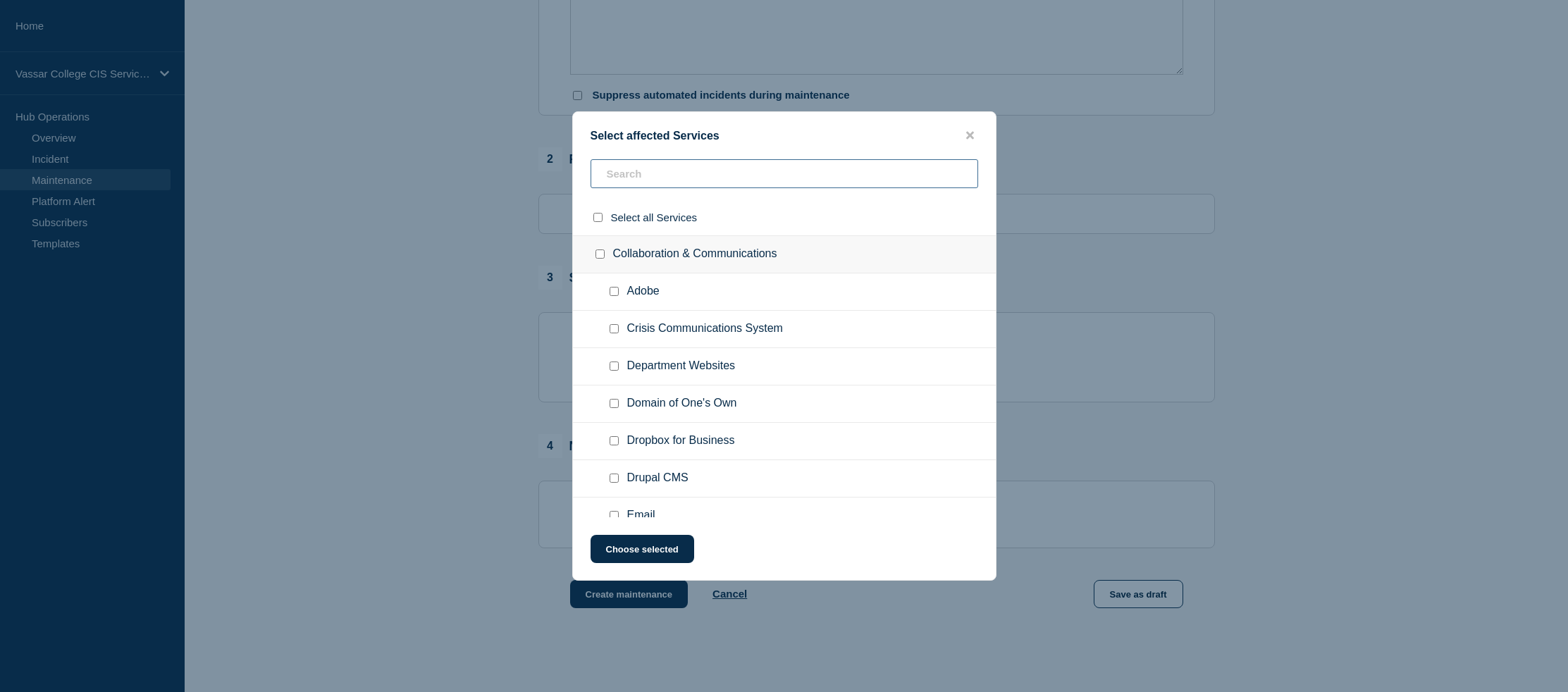
click at [650, 160] on input "text" at bounding box center [784, 174] width 388 height 29
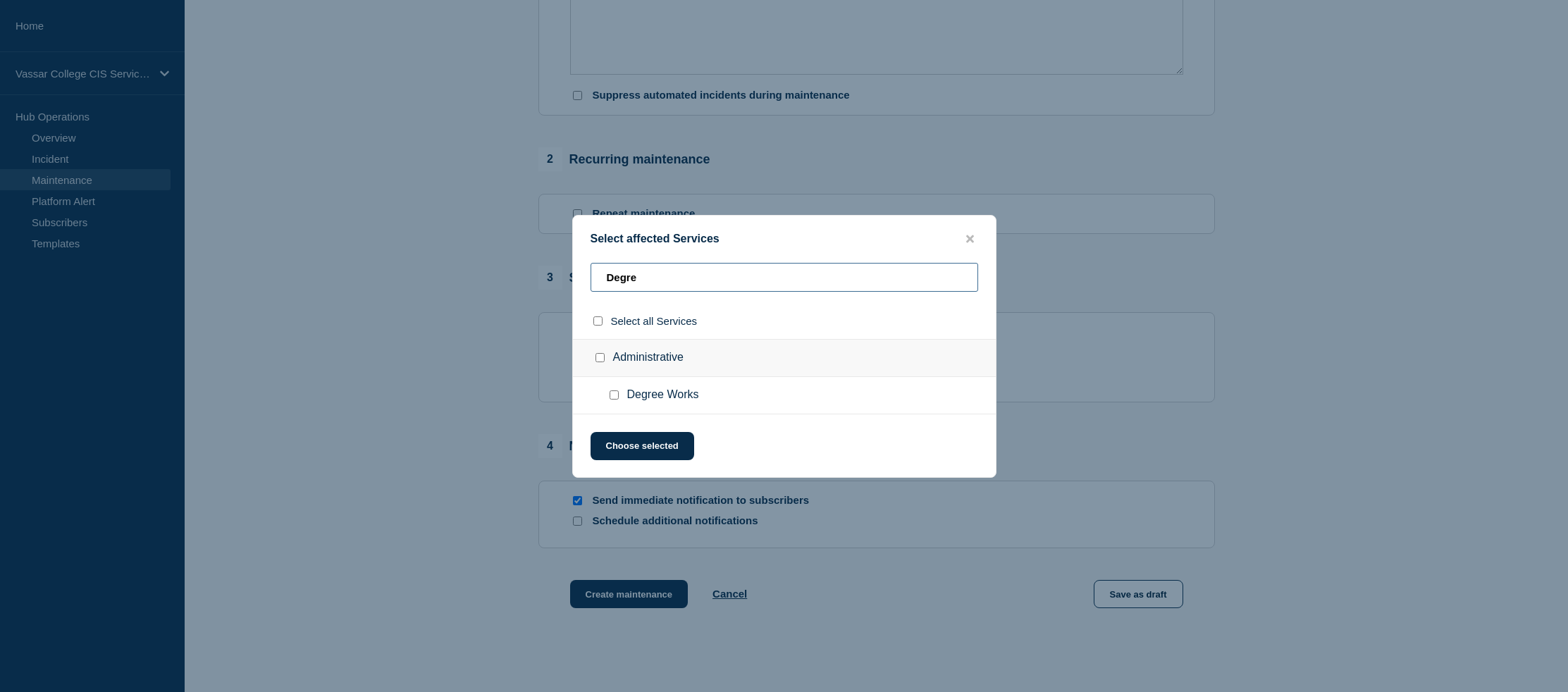
type input "Degre"
click at [610, 361] on div at bounding box center [603, 358] width 21 height 14
drag, startPoint x: 599, startPoint y: 362, endPoint x: 616, endPoint y: 384, distance: 27.8
click at [598, 362] on input "Administrative checkbox" at bounding box center [600, 358] width 9 height 9
checkbox input "true"
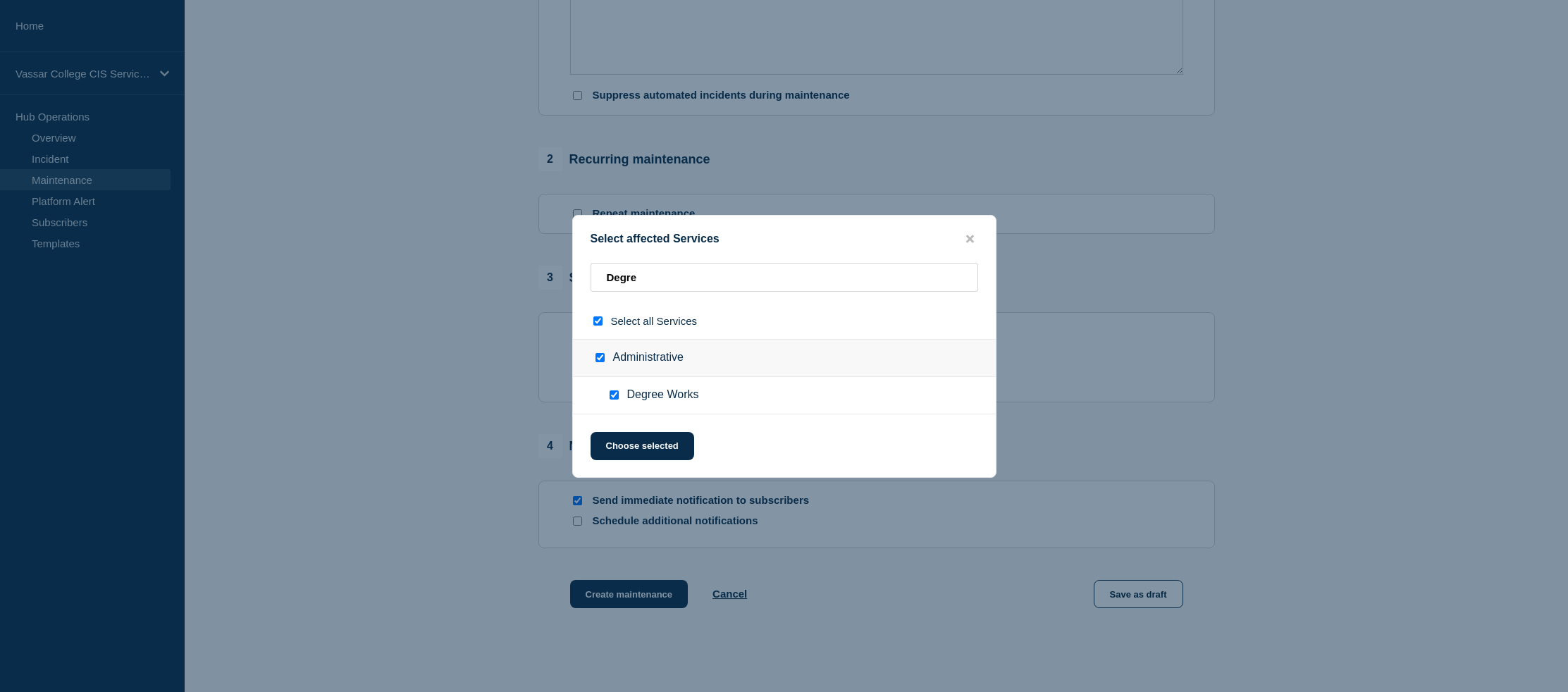
checkbox input "true"
click at [662, 445] on button "Choose selected" at bounding box center [642, 445] width 103 height 28
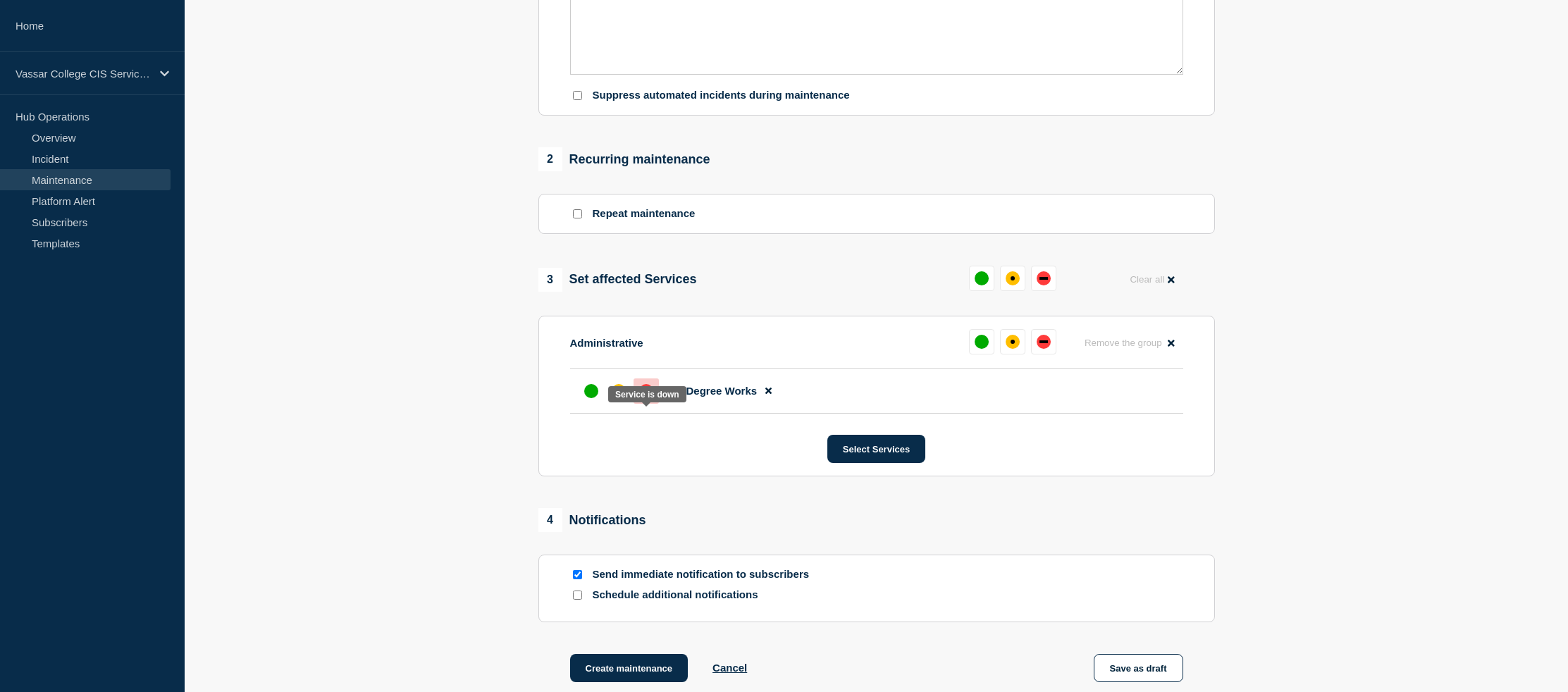
click at [651, 403] on div at bounding box center [646, 390] width 25 height 25
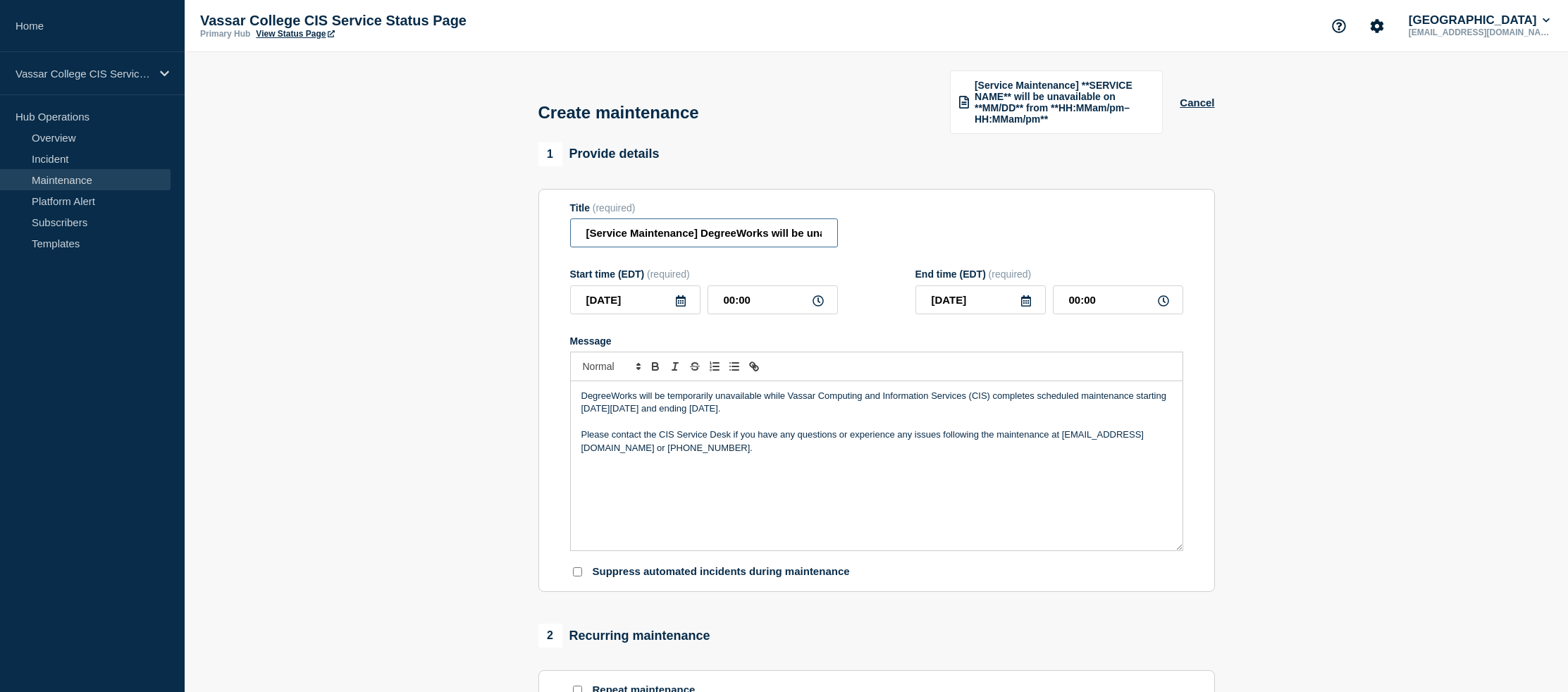
click at [580, 247] on input "[Service Maintenance] DegreeWorks will be unavailable from [DATE]–[DATE] due to…" at bounding box center [704, 232] width 268 height 29
click at [607, 242] on input "[Service Maintenance] DegreeWorks will be unavailable from [DATE]–[DATE] due to…" at bounding box center [704, 232] width 268 height 29
drag, startPoint x: 610, startPoint y: 245, endPoint x: 491, endPoint y: 239, distance: 119.2
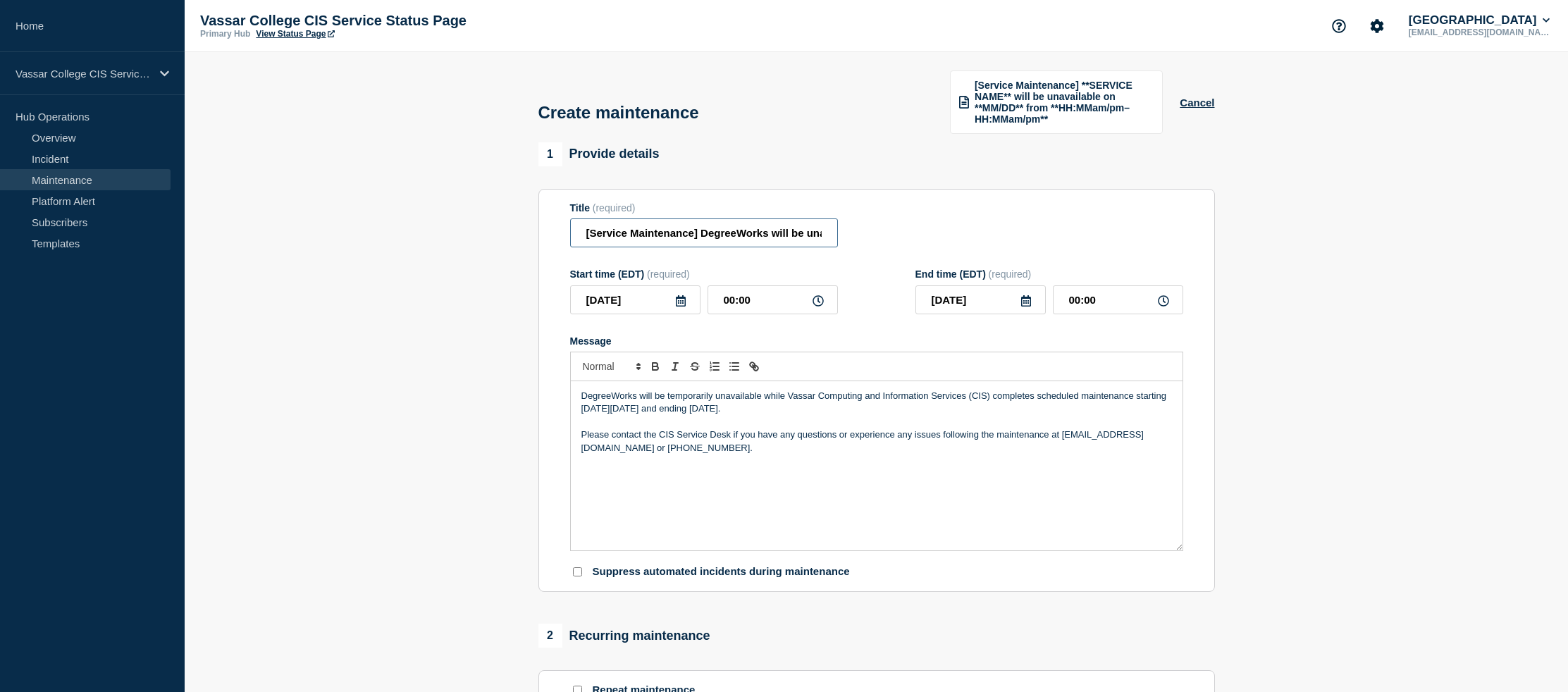
click at [491, 239] on section "1 Provide details Title (required) [Service Maintenance] DegreeWorks will be un…" at bounding box center [876, 668] width 1383 height 1051
click at [577, 245] on input "[Service Maintenance] DegreeWorks will be unavailable from [DATE]–[DATE] due to…" at bounding box center [704, 232] width 268 height 29
drag, startPoint x: 834, startPoint y: 250, endPoint x: 512, endPoint y: 228, distance: 322.8
click at [512, 228] on section "1 Provide details Title (required) [Service Maintenance] DegreeWorks will be un…" at bounding box center [876, 668] width 1383 height 1051
click at [639, 246] on input "[Service Maintenance] DegreeWorks will be unavailable from [DATE]–[DATE] due to…" at bounding box center [704, 232] width 268 height 29
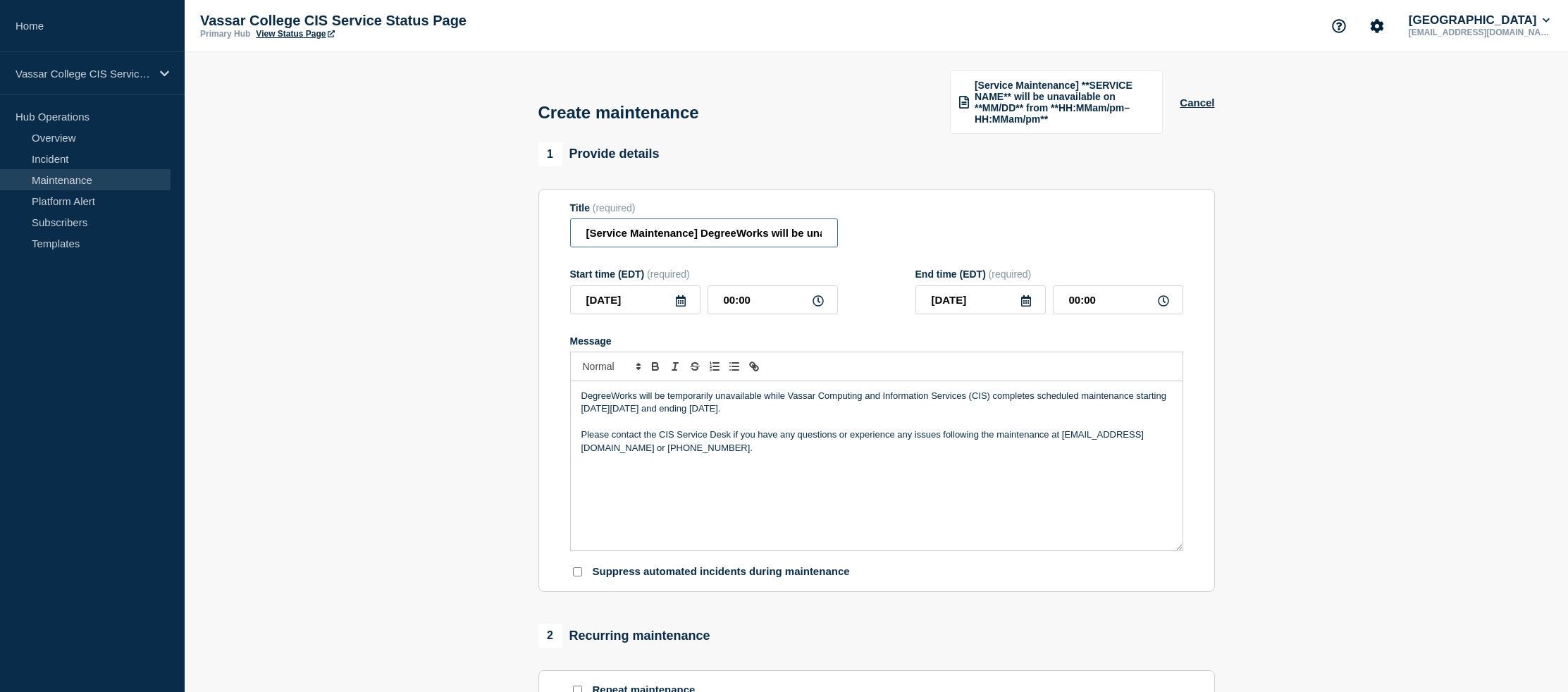
drag, startPoint x: 703, startPoint y: 245, endPoint x: 800, endPoint y: 246, distance: 97.0
click at [800, 246] on input "[Service Maintenance] DegreeWorks will be unavailable from [DATE]–[DATE] due to…" at bounding box center [704, 232] width 268 height 29
drag, startPoint x: 795, startPoint y: 246, endPoint x: 829, endPoint y: 248, distance: 34.1
click at [795, 246] on input "[Service Maintenance] DegreeWorks will be unavailable from [DATE]–[DATE] due to…" at bounding box center [704, 232] width 268 height 29
click at [581, 245] on input "[Service Maintenance] DegreeWorks will be unavailable from [DATE]–[DATE] due to…" at bounding box center [704, 232] width 268 height 29
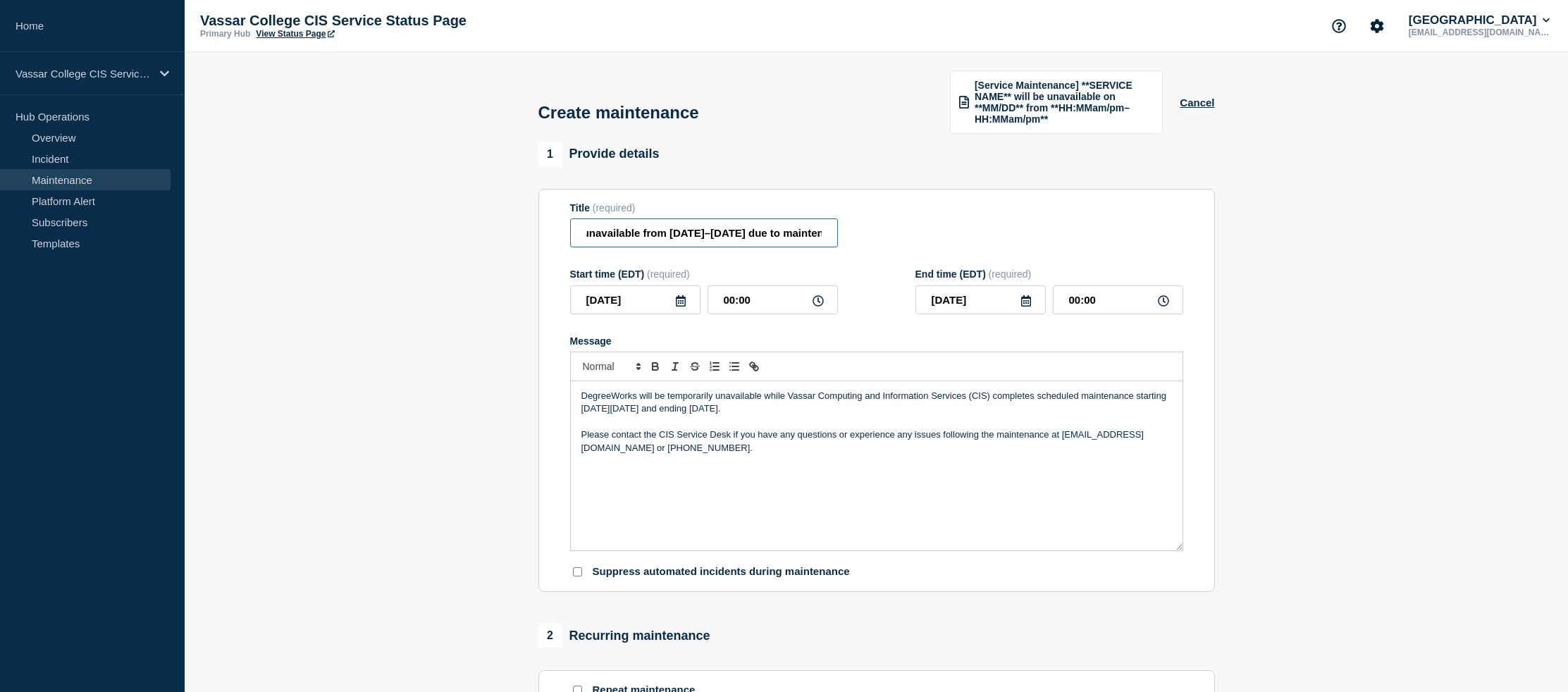
scroll to position [0, 278]
drag, startPoint x: 598, startPoint y: 244, endPoint x: 825, endPoint y: 241, distance: 227.0
click at [825, 241] on input "[Service Maintenance] DegreeWorks will be unavailable from [DATE]–[DATE] due to…" at bounding box center [704, 232] width 268 height 29
click at [828, 243] on input "[Service Maintenance] DegreeWorks will be unavailable from [DATE]–[DATE] due to…" at bounding box center [704, 232] width 268 height 29
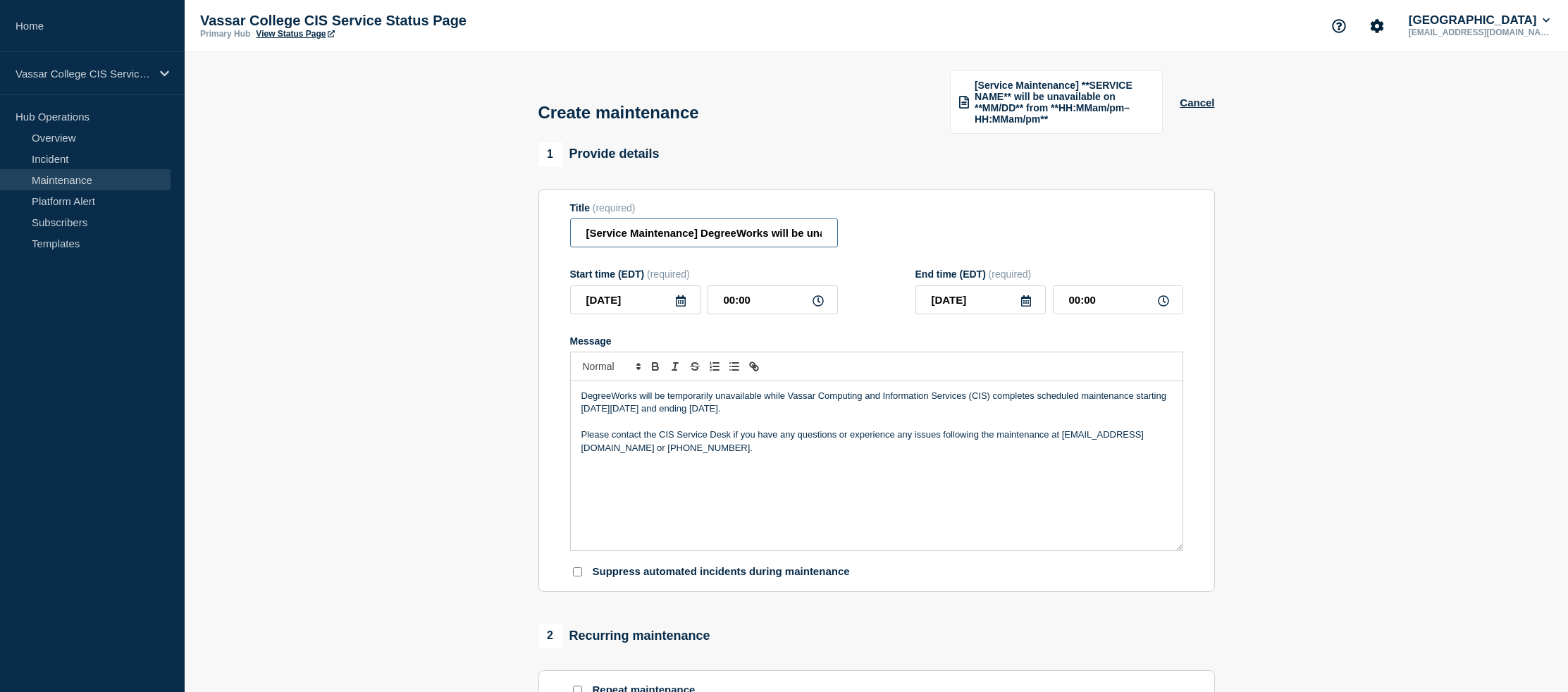
drag, startPoint x: 828, startPoint y: 243, endPoint x: 553, endPoint y: 244, distance: 275.0
click at [553, 244] on section "Title (required) [Service Maintenance] DegreeWorks will be unavailable from [DA…" at bounding box center [876, 390] width 676 height 403
click at [671, 239] on input "[Service Maintenance] DegreeWorks will be unavailable from [DATE]–[DATE] due to…" at bounding box center [704, 232] width 268 height 29
click at [696, 242] on input "[Service Maintenance] DegreeWorks will be unavailable from [DATE]–[DATE] due to…" at bounding box center [704, 232] width 268 height 29
click at [880, 314] on div "Start time (EDT) (required) [DATE] 00:00 End time (EDT) (required) [DATE] 00:00" at bounding box center [876, 291] width 613 height 46
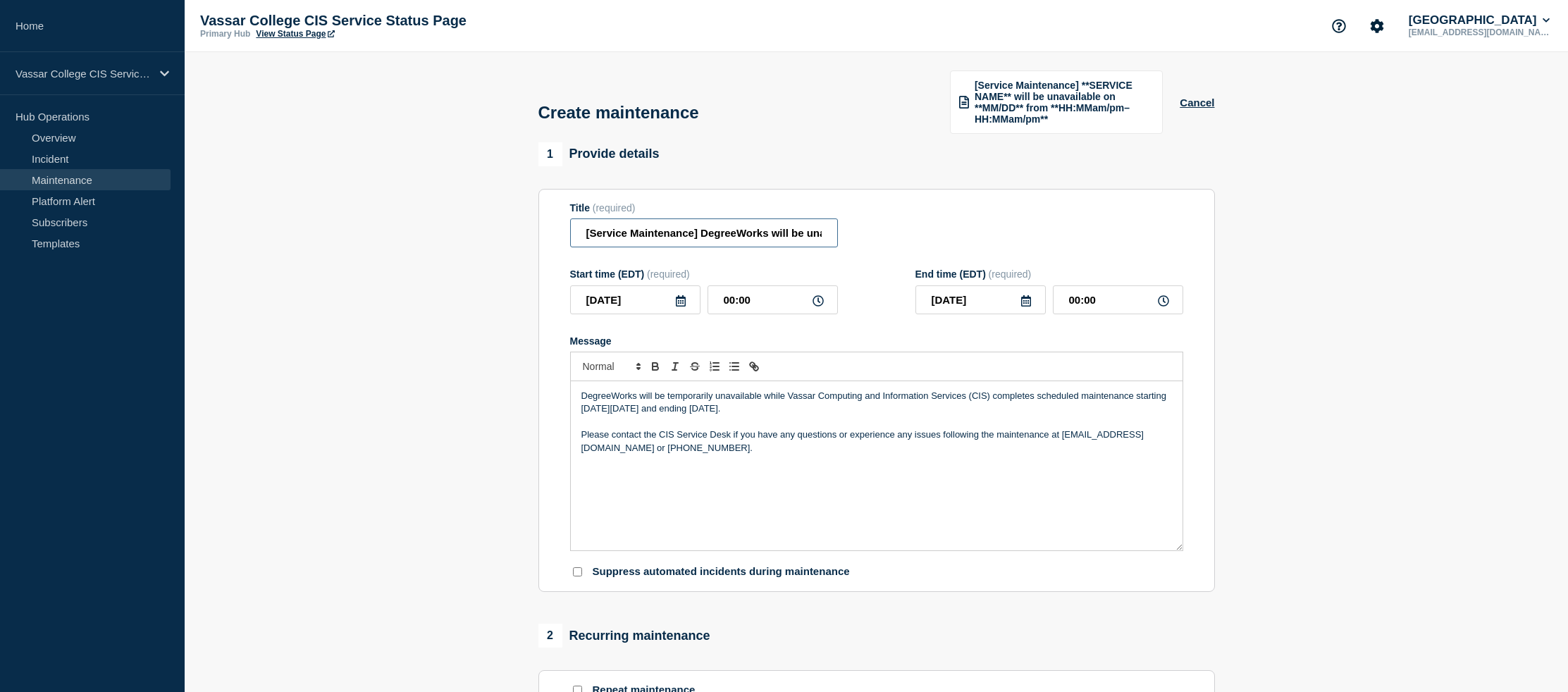
scroll to position [0, 278]
drag, startPoint x: 703, startPoint y: 242, endPoint x: 849, endPoint y: 248, distance: 146.1
click at [851, 248] on div "Title (required) [Service Maintenance] DegreeWorks will be unavailable from [DA…" at bounding box center [876, 225] width 613 height 46
click at [673, 247] on input "[Service Maintenance] DegreeWorks will be unavailable from [DATE]–[DATE] due to…" at bounding box center [704, 232] width 268 height 29
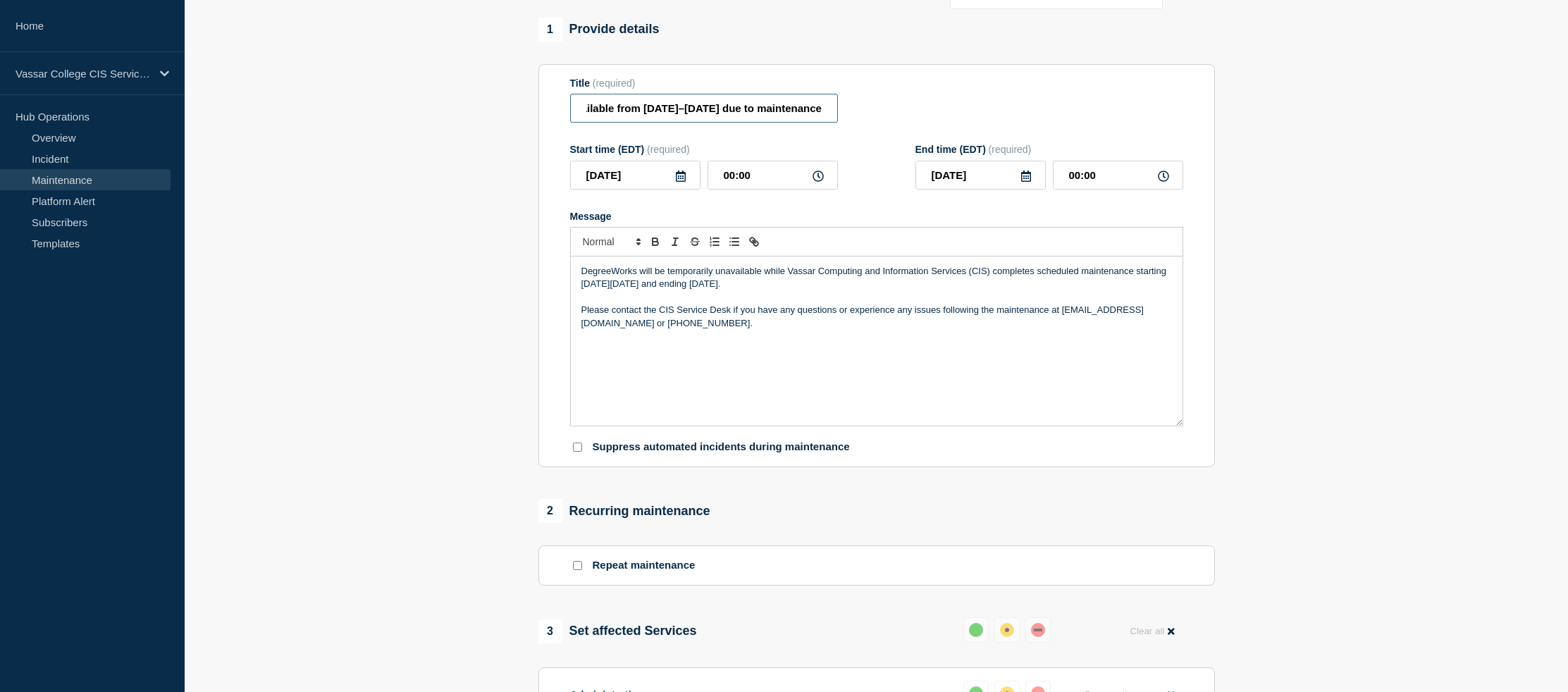
scroll to position [137, 0]
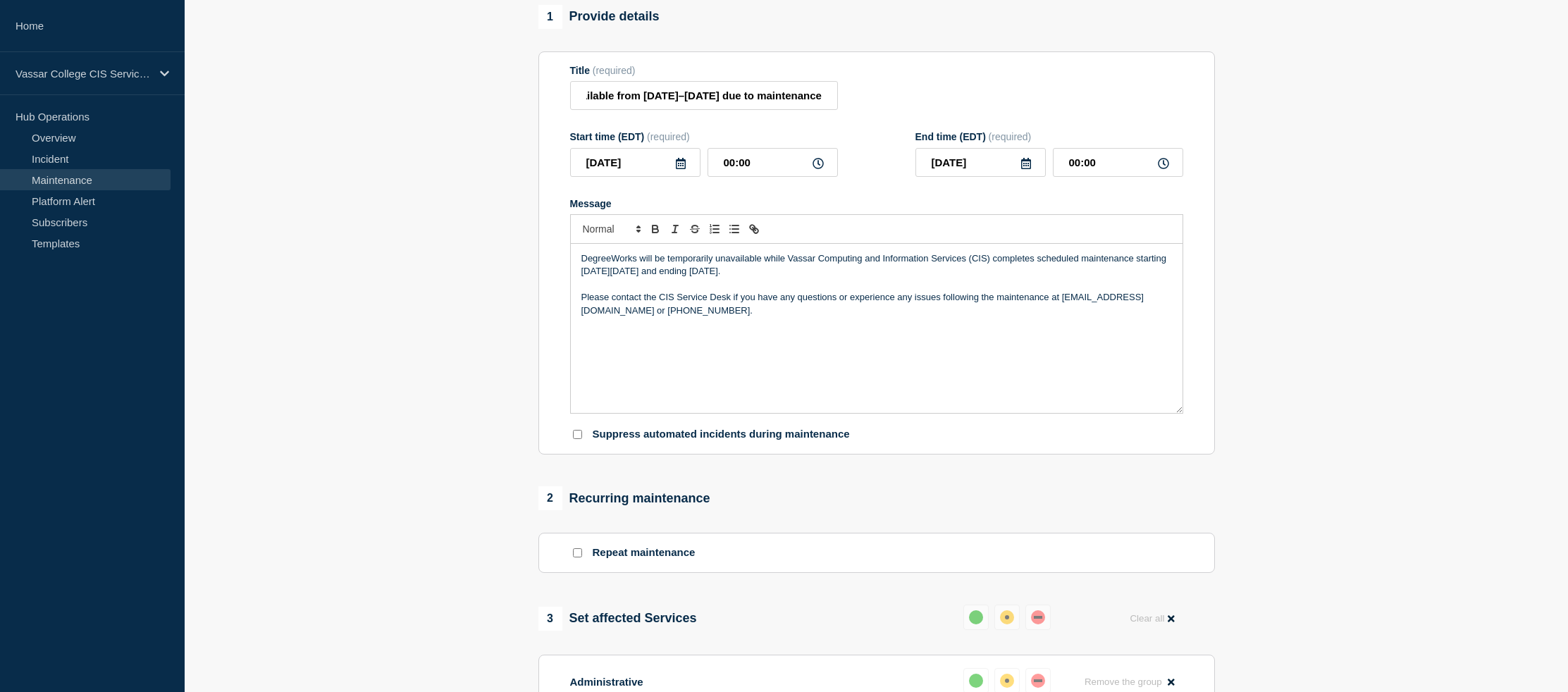
click at [848, 278] on p "DegreeWorks will be temporarily unavailable while Vassar Computing and Informat…" at bounding box center [876, 265] width 591 height 26
click at [847, 278] on p "DegreeWorks will be temporarily unavailable while Vassar Computing and Informat…" at bounding box center [876, 265] width 591 height 26
click at [887, 317] on p "Please contact the CIS Service Desk if you have any questions or experience any…" at bounding box center [876, 304] width 591 height 26
click at [843, 354] on div "DegreeWorks will be temporarily unavailable while Vassar Computing and Informat…" at bounding box center [876, 328] width 612 height 169
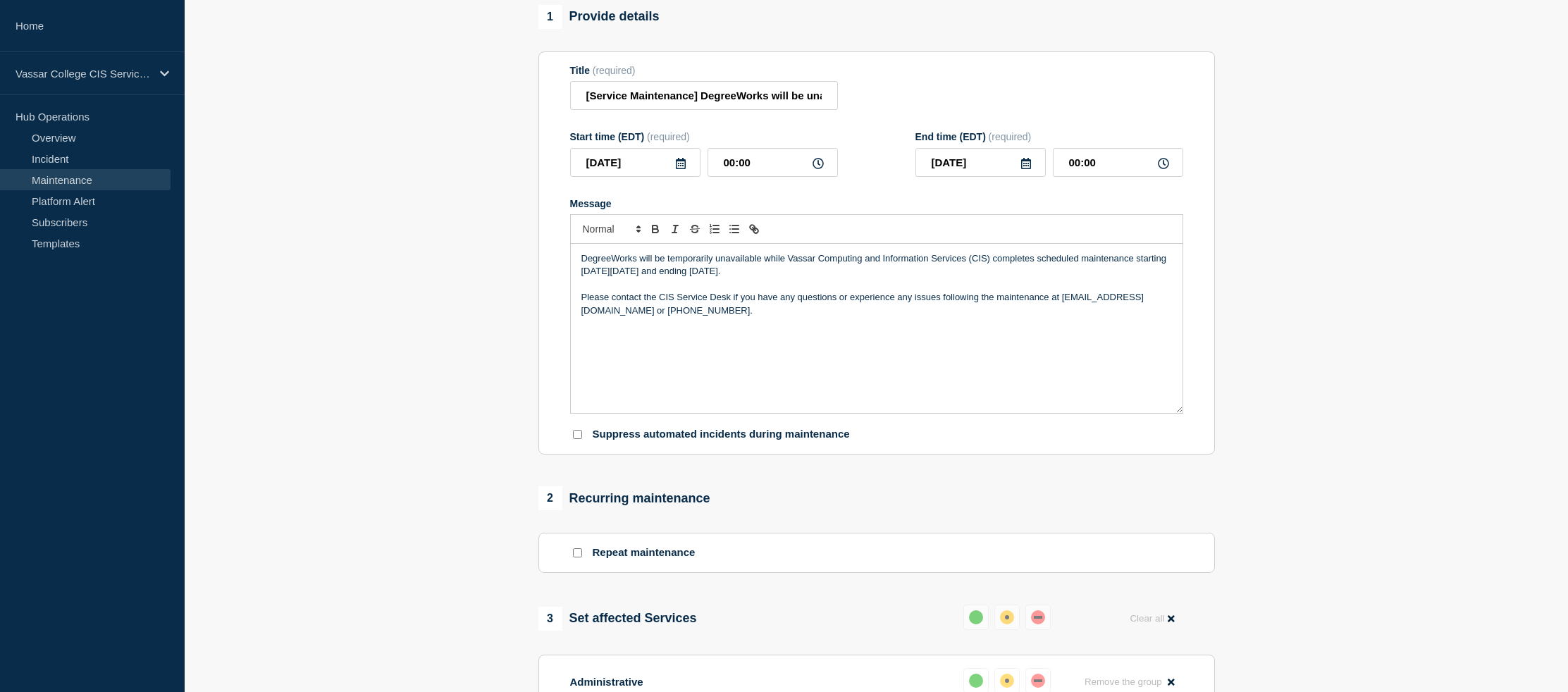
click at [787, 353] on div "DegreeWorks will be temporarily unavailable while Vassar Computing and Informat…" at bounding box center [876, 328] width 612 height 169
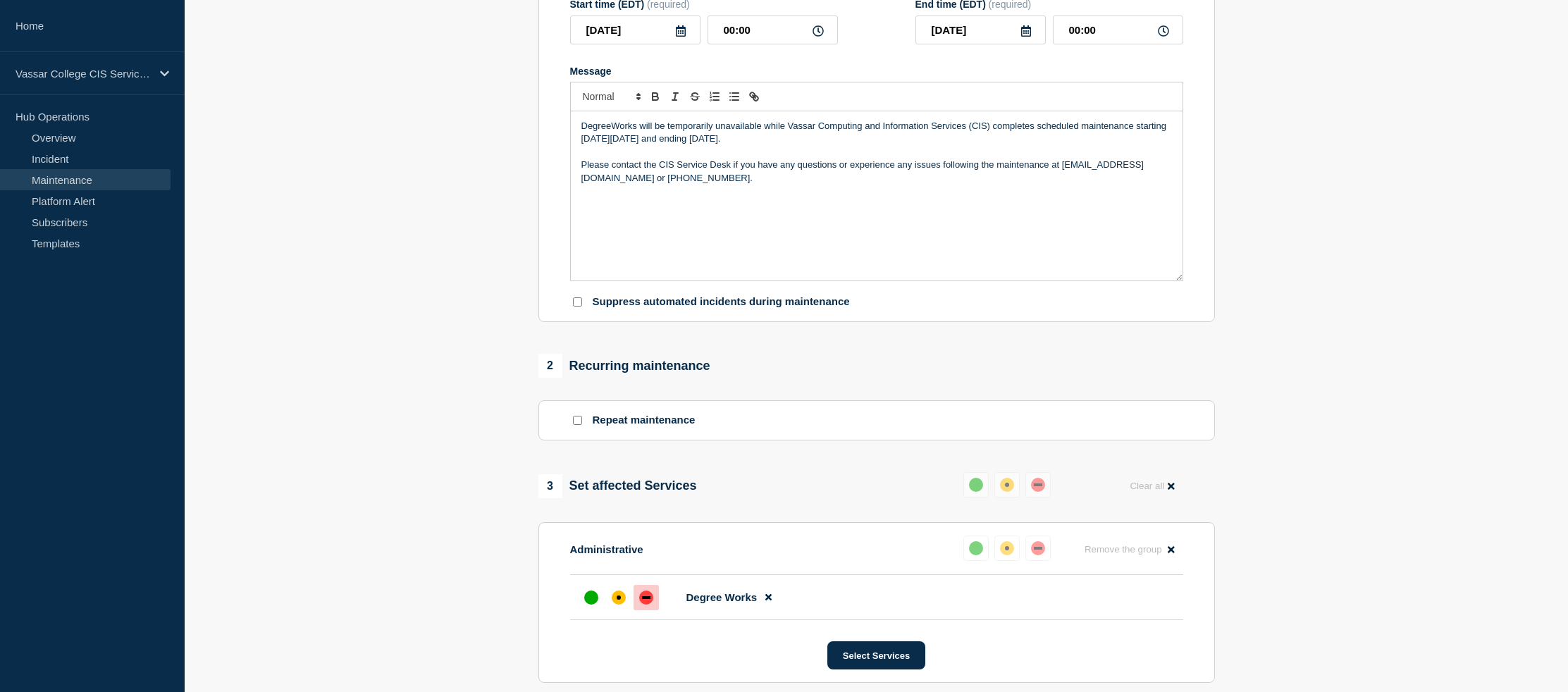
scroll to position [258, 0]
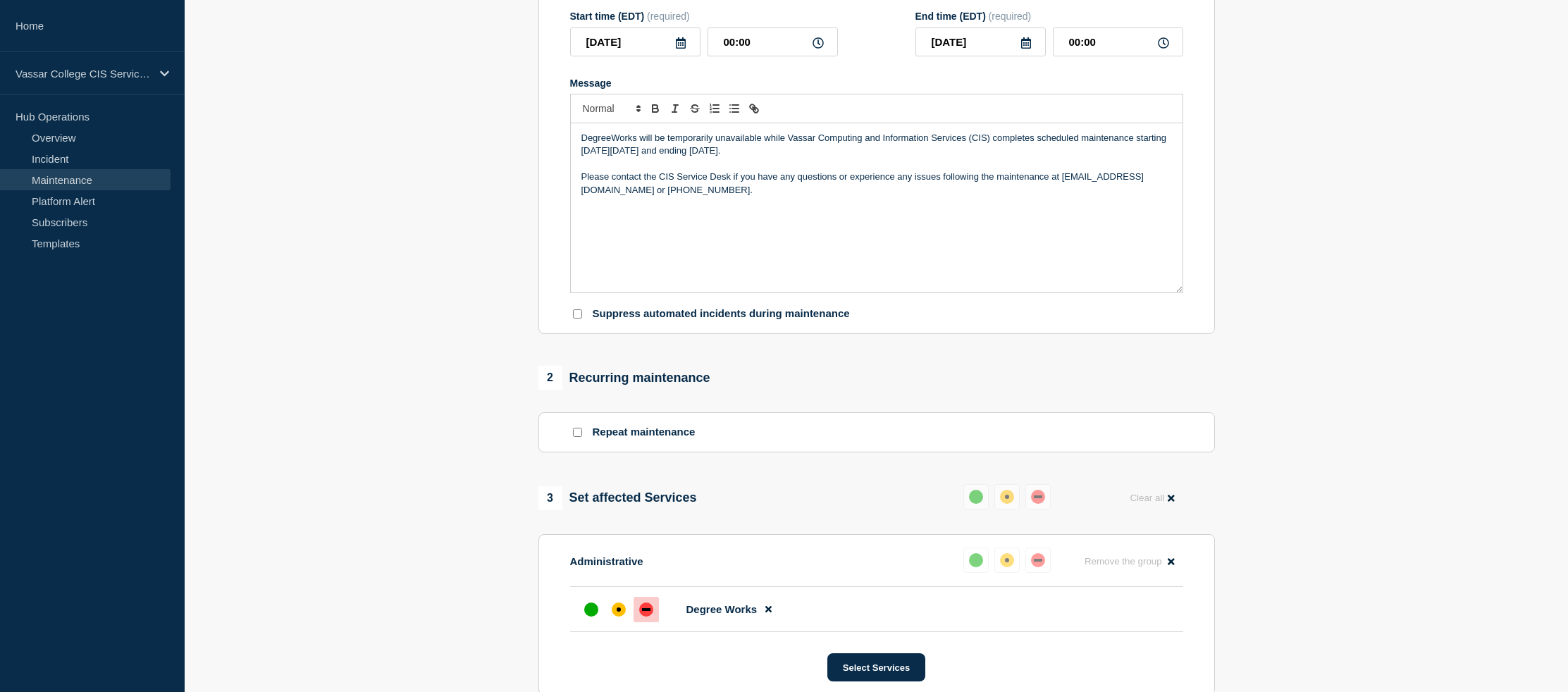
click at [594, 158] on p "DegreeWorks will be temporarily unavailable while Vassar Computing and Informat…" at bounding box center [876, 144] width 591 height 26
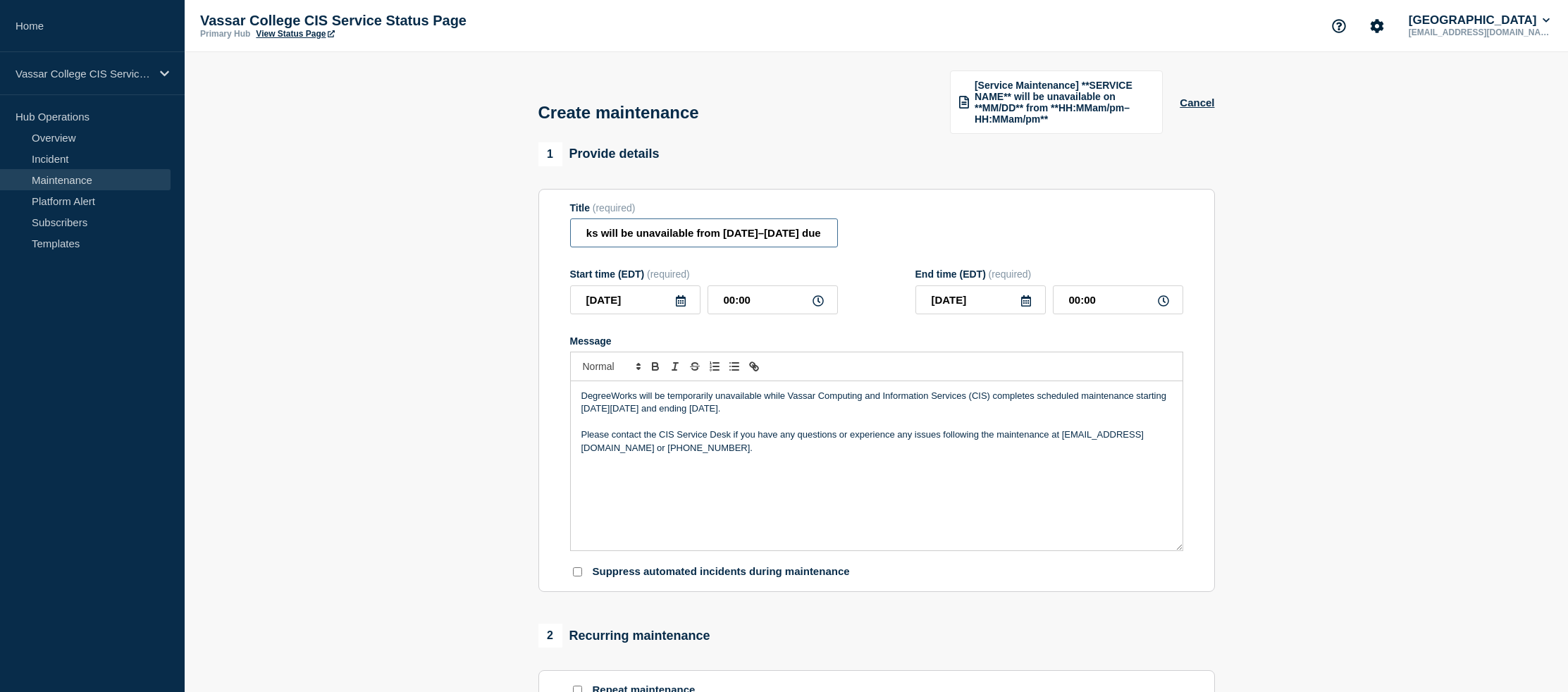
scroll to position [0, 278]
drag, startPoint x: 778, startPoint y: 242, endPoint x: 897, endPoint y: 240, distance: 119.0
click at [897, 240] on div "Title (required) [Service Maintenance] DegreeWorks will be unavailable from [DA…" at bounding box center [876, 225] width 613 height 46
click at [843, 242] on div "Title (required) [Service Maintenance] DegreeWorks will be unavailable from [DA…" at bounding box center [876, 225] width 613 height 46
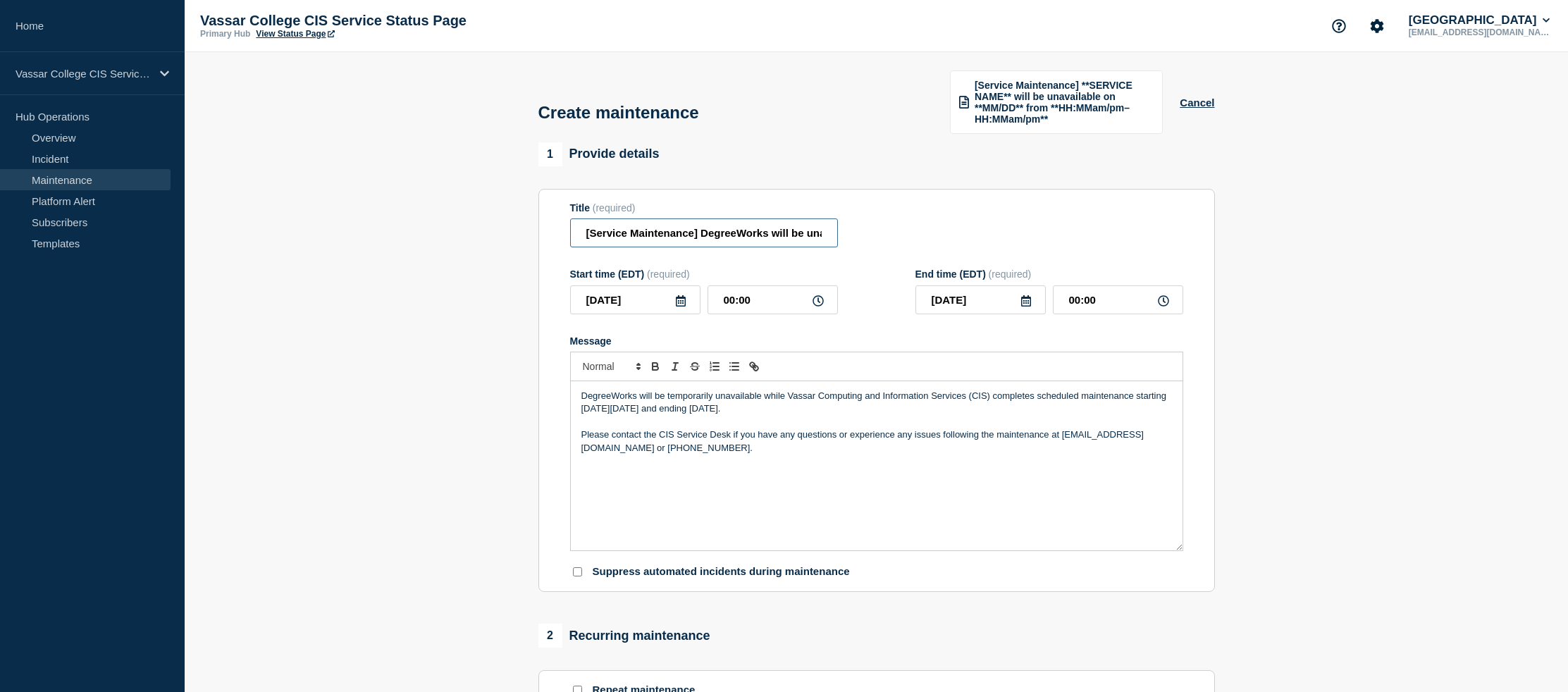
click at [734, 245] on input "[Service Maintenance] DegreeWorks will be unavailable from [DATE]–[DATE] due to…" at bounding box center [704, 232] width 268 height 29
type input "[Service Maintenance] Degree Works will be unavailable from [DATE]–[DATE] due t…"
click at [610, 416] on p "DegreeWorks will be temporarily unavailable while Vassar Computing and Informat…" at bounding box center [876, 403] width 591 height 26
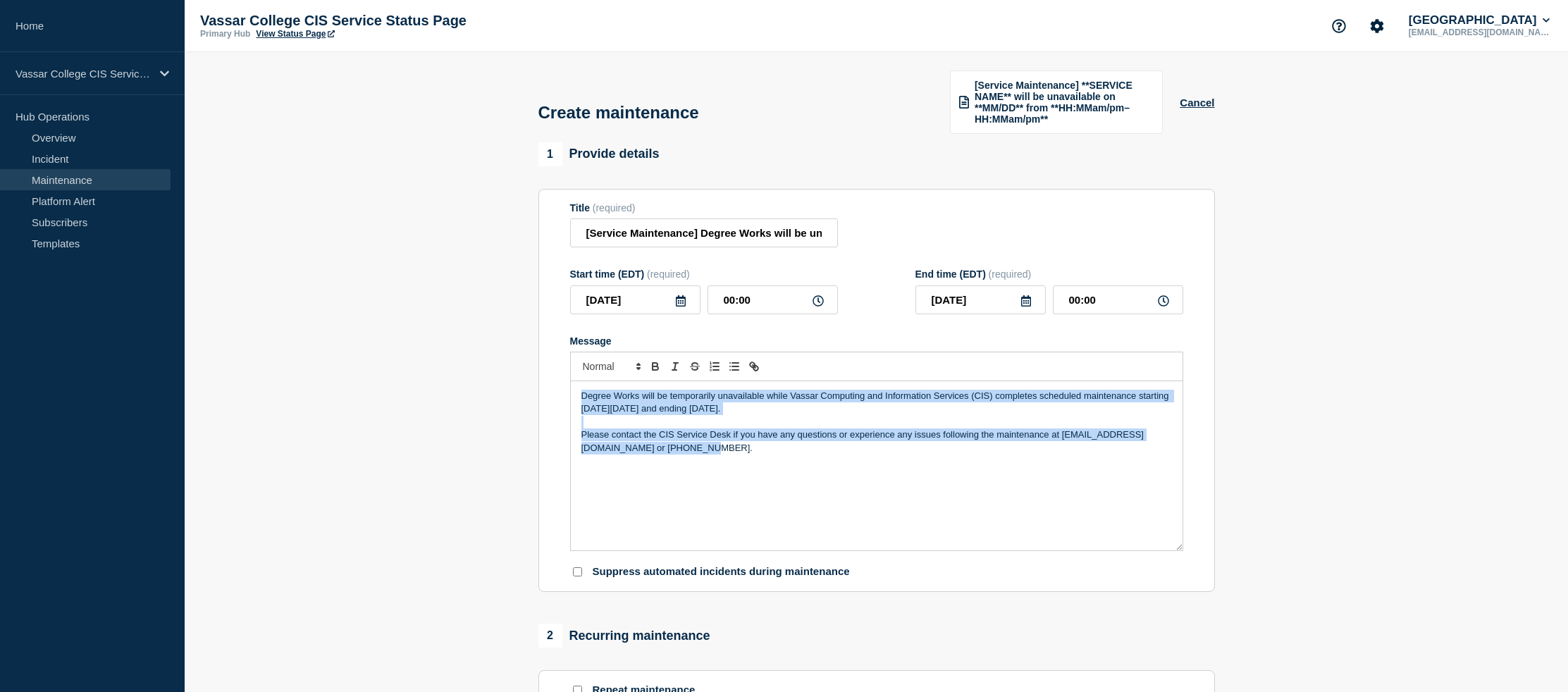
drag, startPoint x: 707, startPoint y: 472, endPoint x: 565, endPoint y: 411, distance: 154.5
click at [565, 410] on section "Title (required) [Service Maintenance] Degree Works will be unavailable from [D…" at bounding box center [876, 390] width 676 height 403
copy div "Degree Works will be temporarily unavailable while Vassar Computing and Informa…"
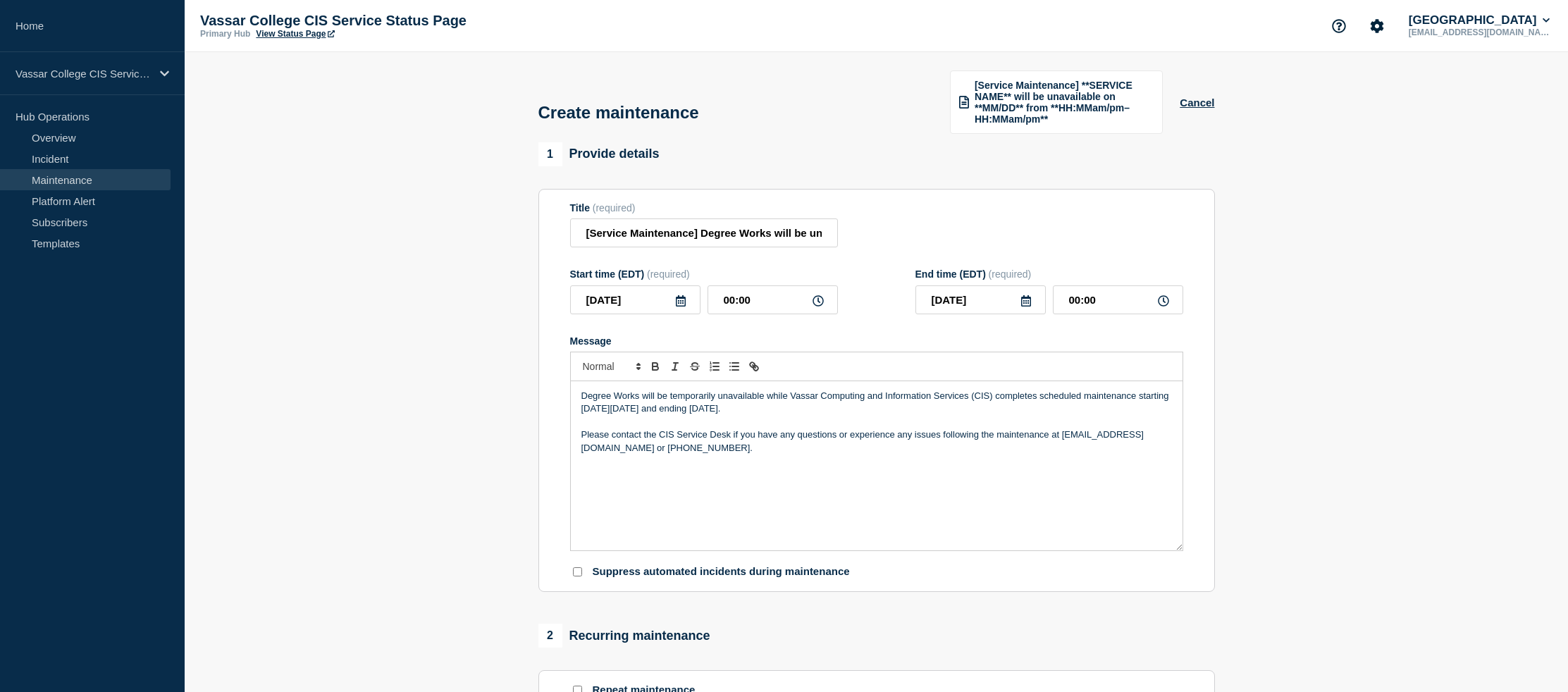
click at [790, 480] on div "Degree Works will be temporarily unavailable while Vassar Computing and Informa…" at bounding box center [876, 466] width 612 height 169
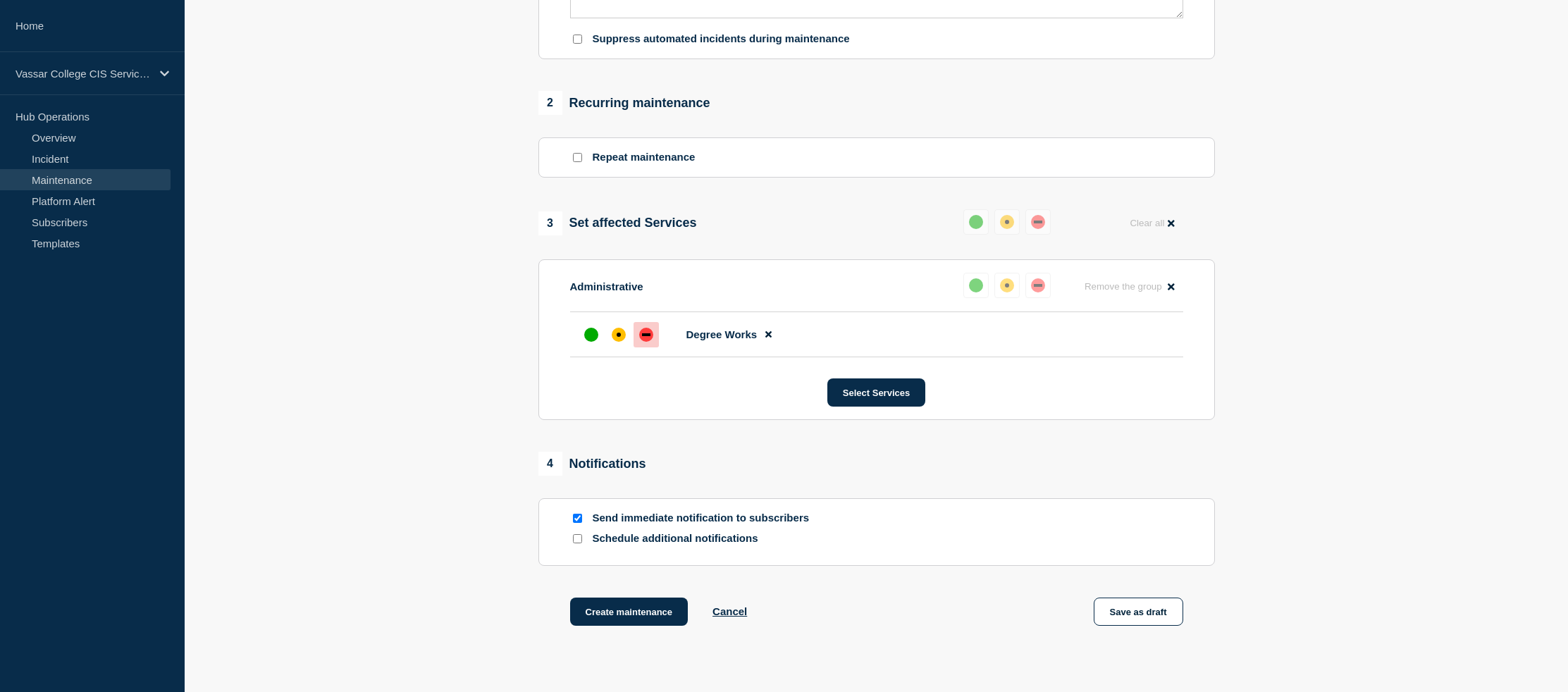
scroll to position [661, 0]
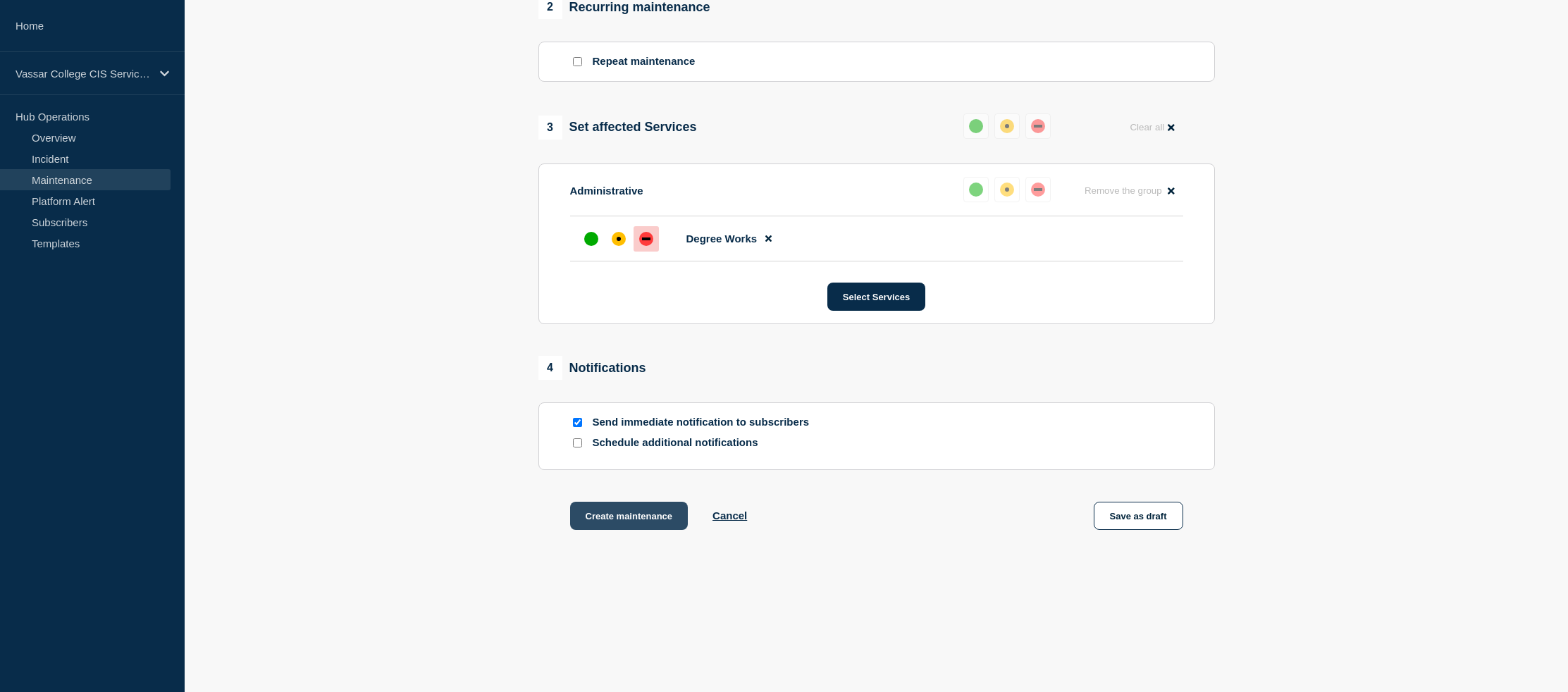
click at [600, 508] on button "Create maintenance" at bounding box center [629, 515] width 119 height 28
